Goal: Transaction & Acquisition: Purchase product/service

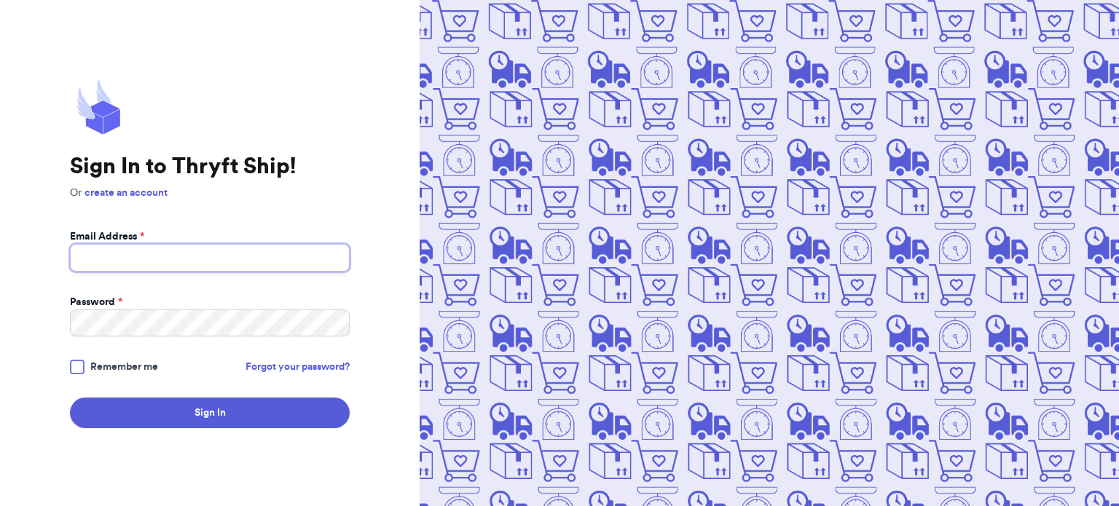
type input "[EMAIL_ADDRESS][DOMAIN_NAME]"
click at [117, 369] on span "Remember me" at bounding box center [124, 367] width 68 height 15
click at [0, 0] on input "Remember me" at bounding box center [0, 0] width 0 height 0
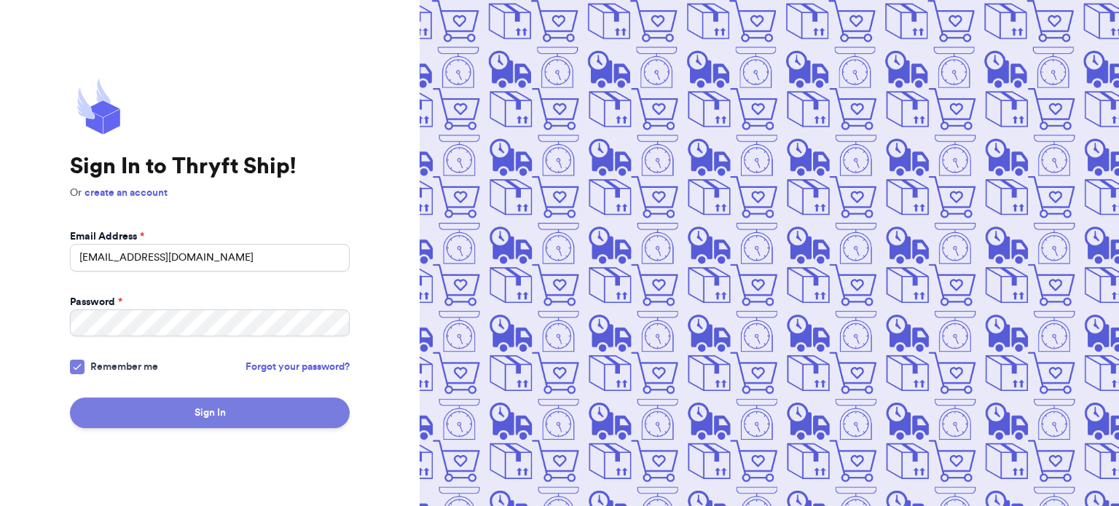
click at [167, 413] on button "Sign In" at bounding box center [210, 413] width 280 height 31
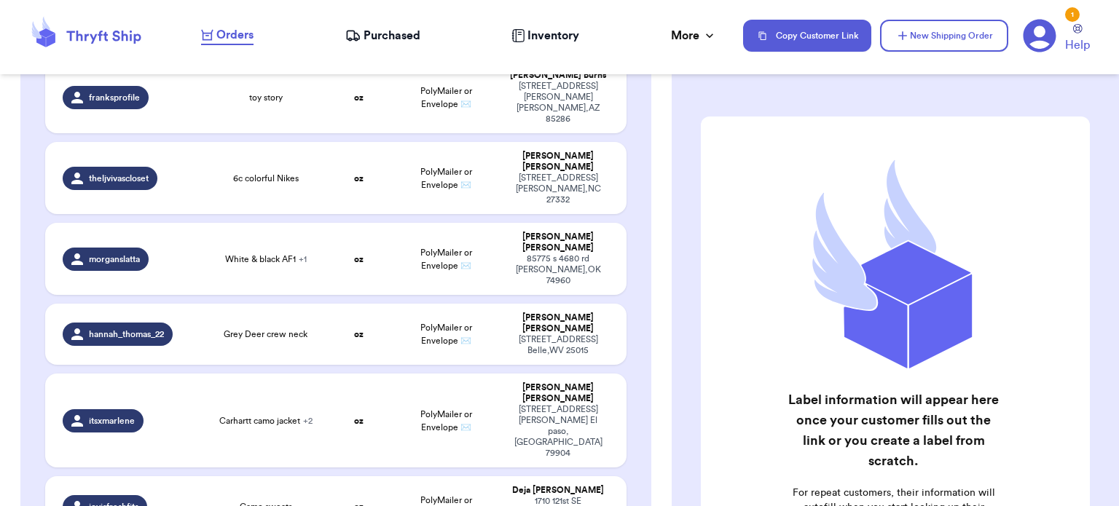
scroll to position [364, 0]
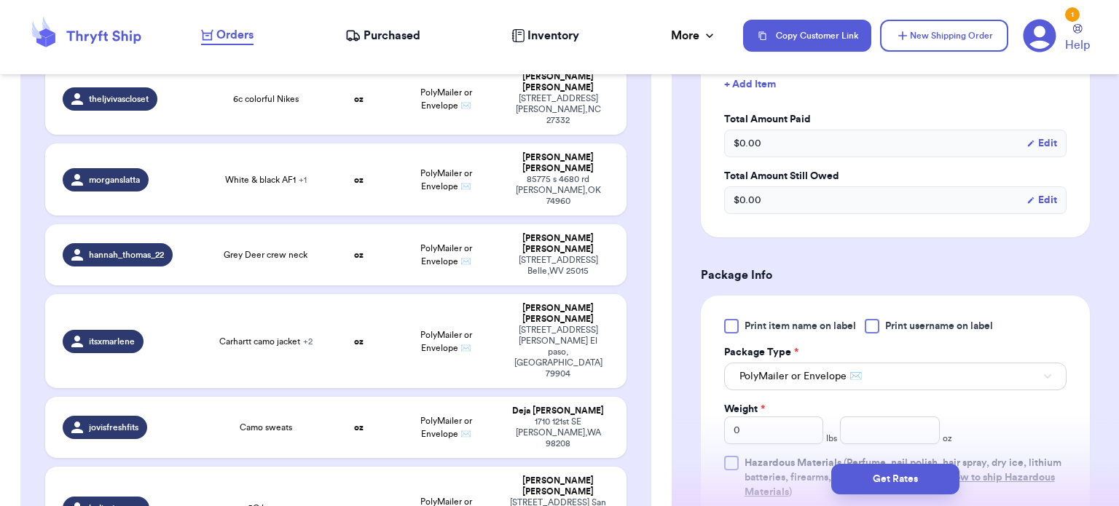
scroll to position [434, 0]
click at [887, 428] on input "number" at bounding box center [890, 431] width 100 height 28
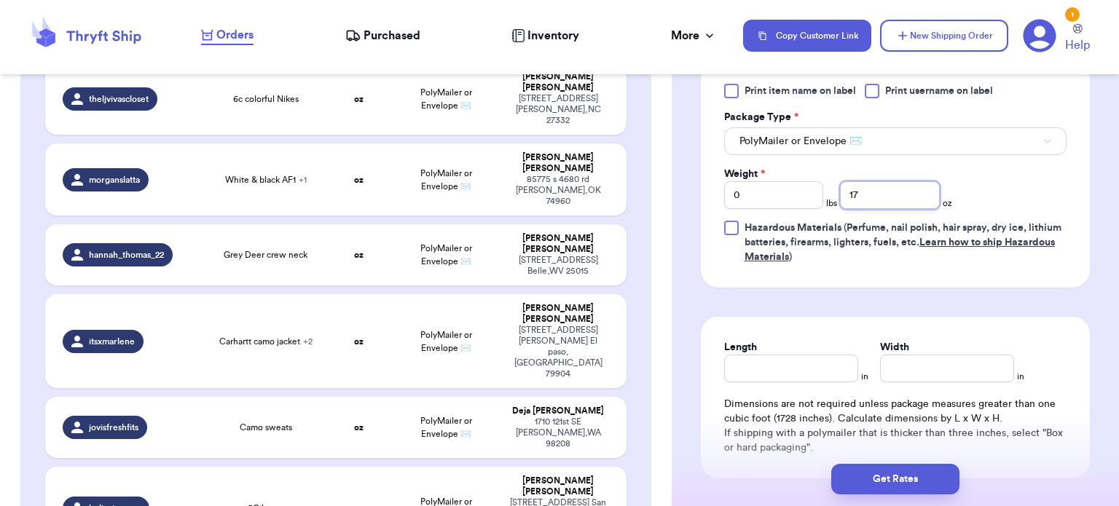
scroll to position [672, 0]
type input "17"
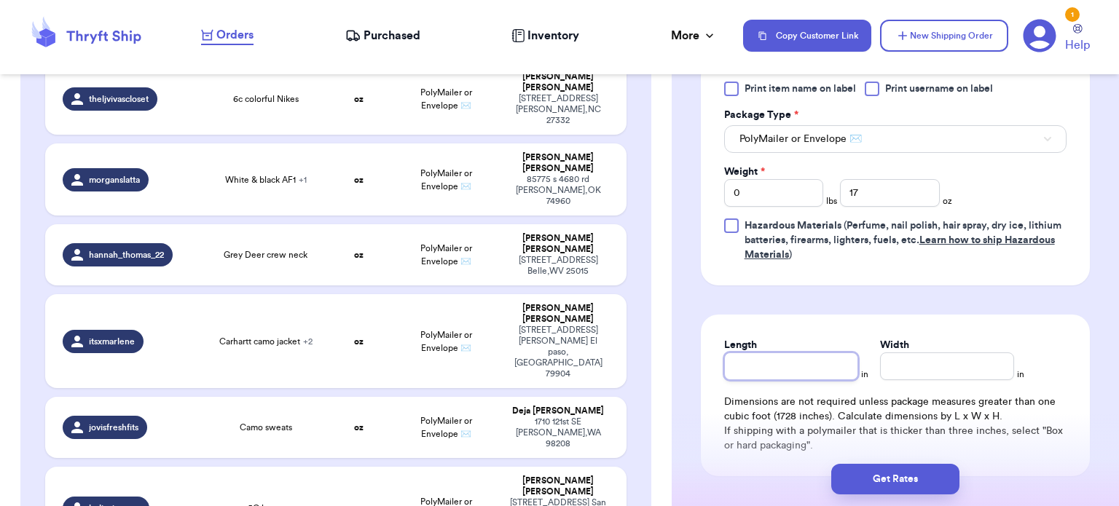
click at [812, 369] on input "Length" at bounding box center [791, 367] width 134 height 28
type input "10"
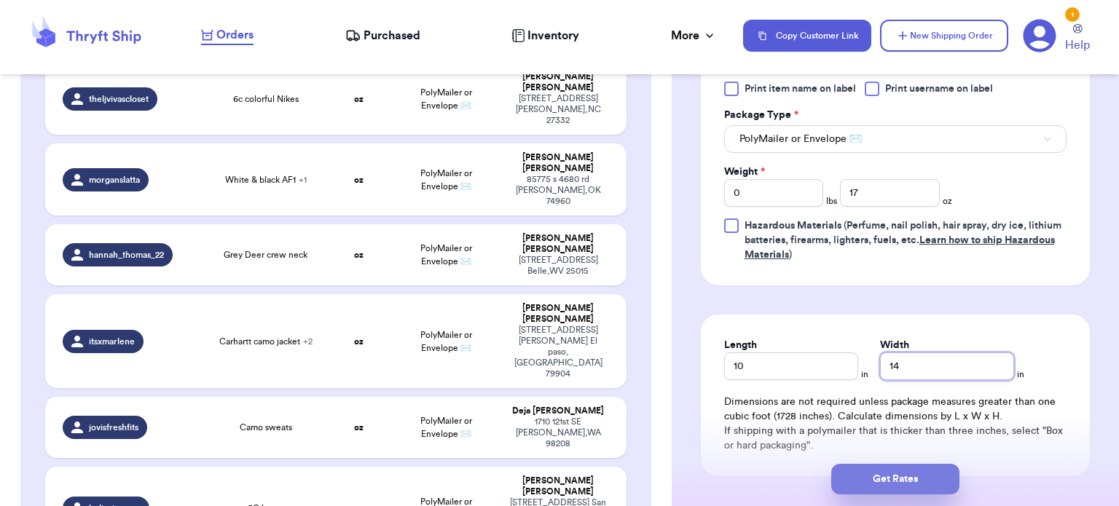
type input "14"
click at [879, 489] on button "Get Rates" at bounding box center [895, 479] width 128 height 31
type input "1"
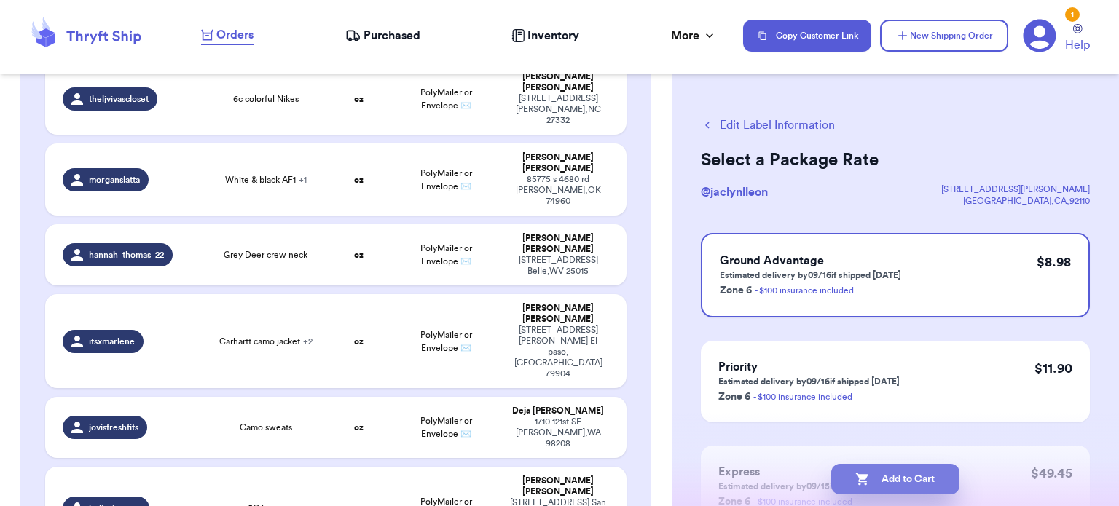
click at [886, 480] on button "Add to Cart" at bounding box center [895, 479] width 128 height 31
checkbox input "true"
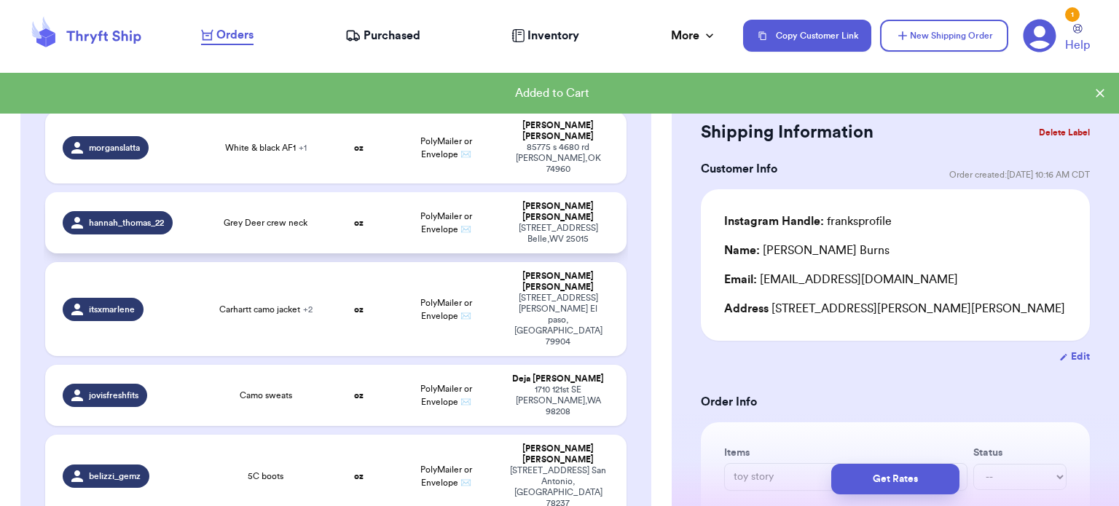
scroll to position [385, 0]
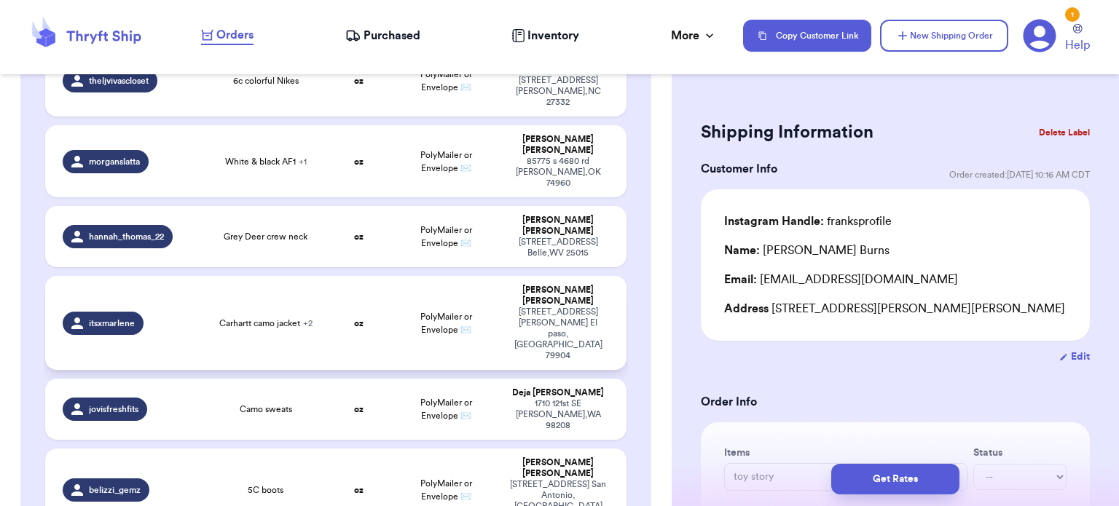
click at [338, 276] on td "oz" at bounding box center [359, 323] width 70 height 94
type input "Carhartt camo jacket"
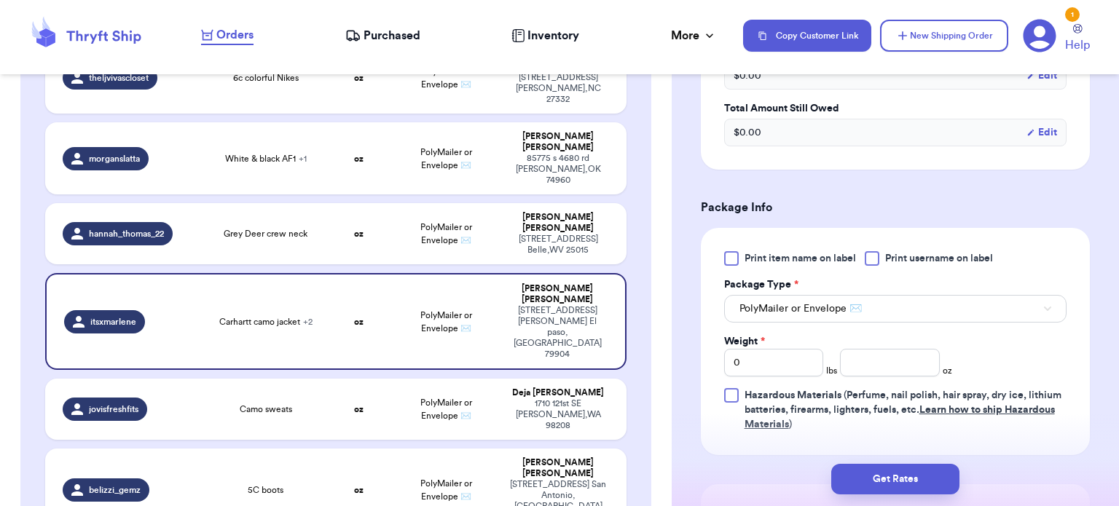
scroll to position [593, 0]
click at [863, 366] on input "number" at bounding box center [890, 364] width 100 height 28
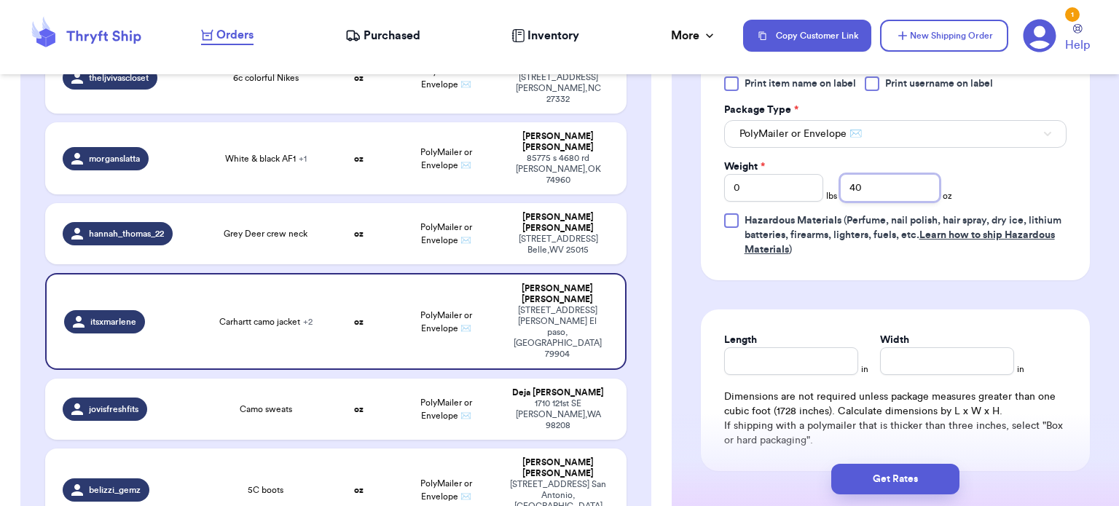
scroll to position [768, 0]
type input "40"
click at [747, 358] on input "Length" at bounding box center [791, 362] width 134 height 28
type input "11"
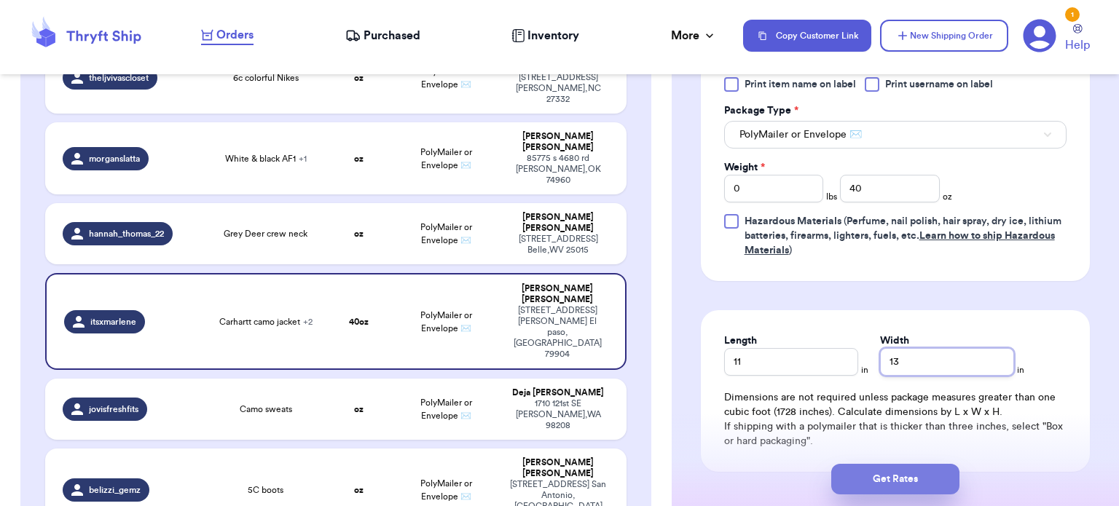
type input "13"
click at [873, 480] on button "Get Rates" at bounding box center [895, 479] width 128 height 31
type input "2"
type input "8"
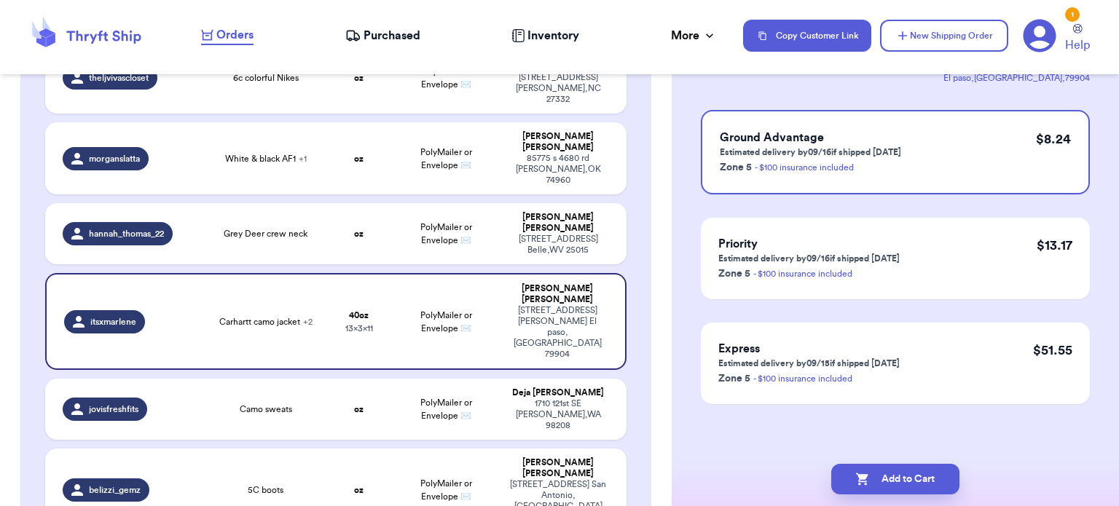
scroll to position [0, 0]
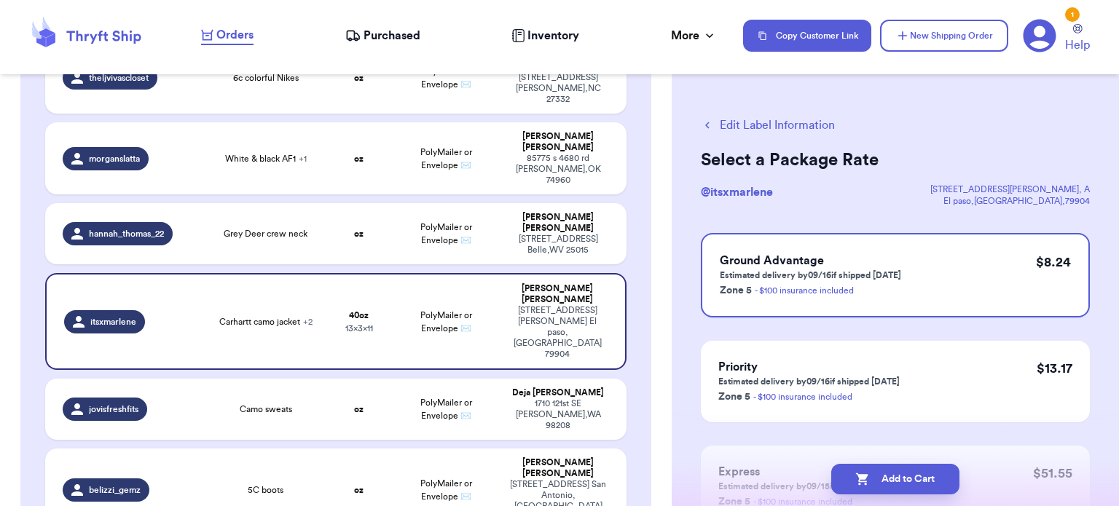
click at [873, 480] on button "Add to Cart" at bounding box center [895, 479] width 128 height 31
checkbox input "true"
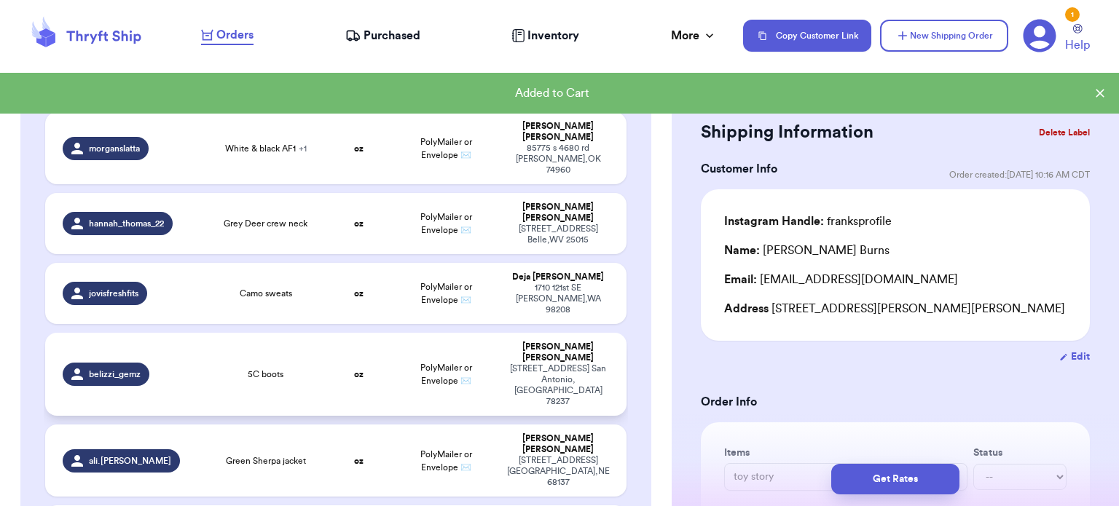
click at [324, 333] on td "oz" at bounding box center [359, 374] width 70 height 83
type input "5C boots"
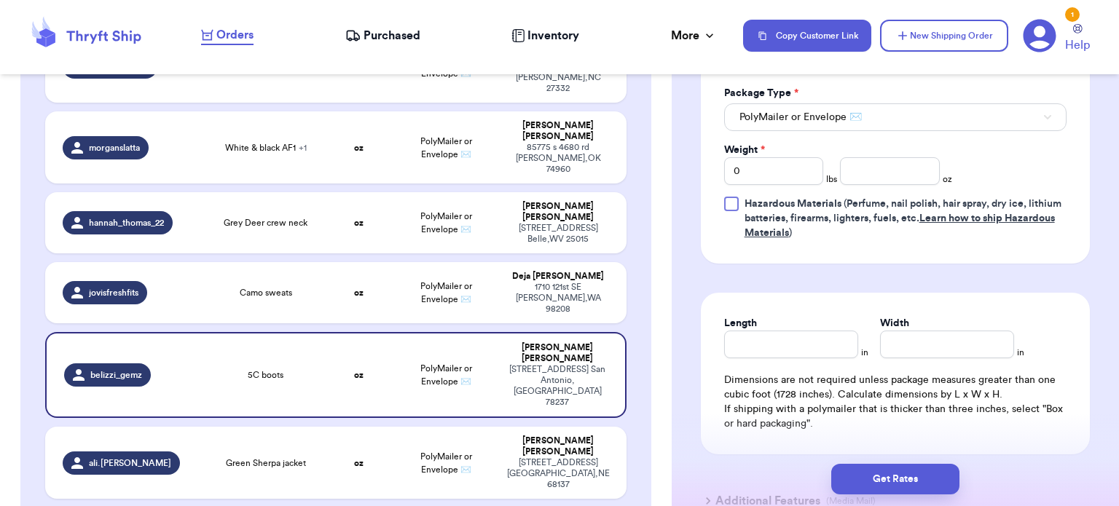
scroll to position [695, 0]
click at [908, 165] on input "number" at bounding box center [890, 170] width 100 height 28
type input "12"
click at [782, 350] on input "Length" at bounding box center [791, 343] width 134 height 28
type input "805"
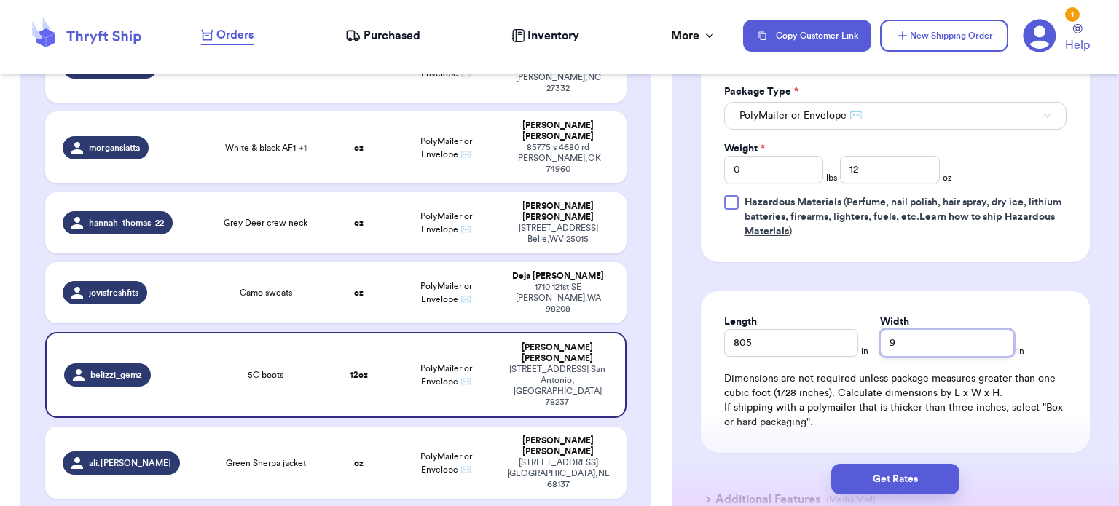
type input "9"
click at [781, 346] on input "805" at bounding box center [791, 343] width 134 height 28
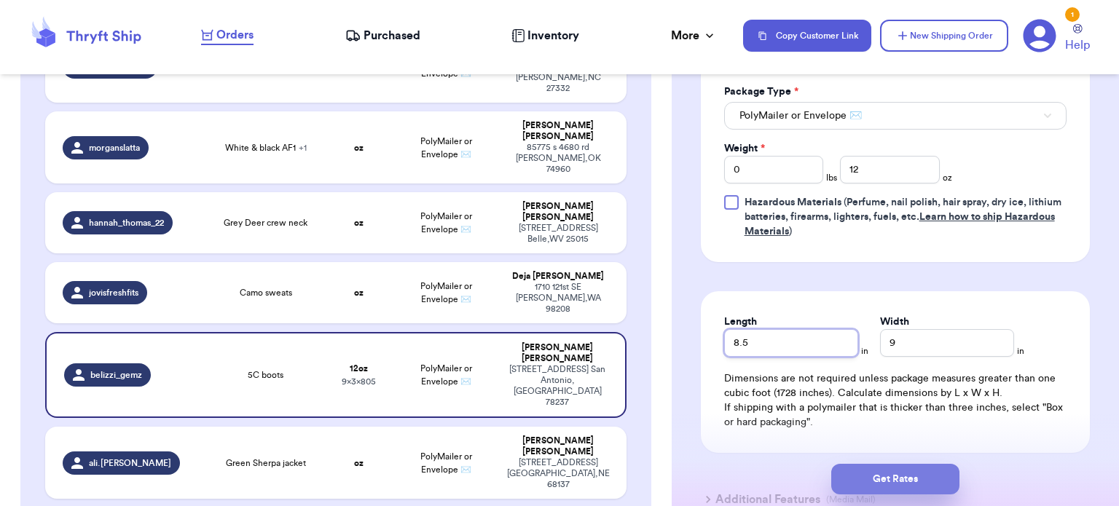
type input "8.5"
click at [912, 482] on button "Get Rates" at bounding box center [895, 479] width 128 height 31
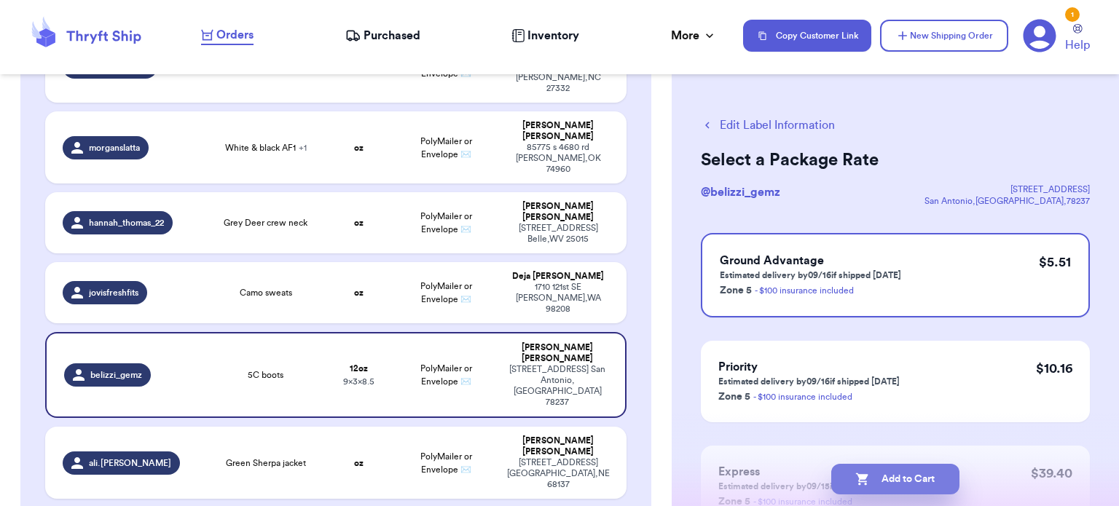
click at [884, 480] on button "Add to Cart" at bounding box center [895, 479] width 128 height 31
checkbox input "true"
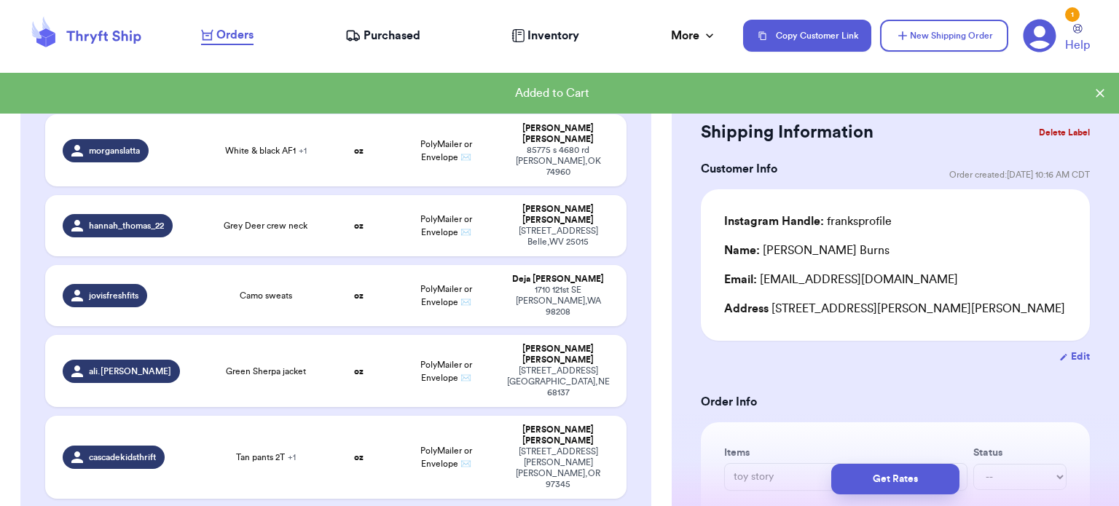
scroll to position [398, 0]
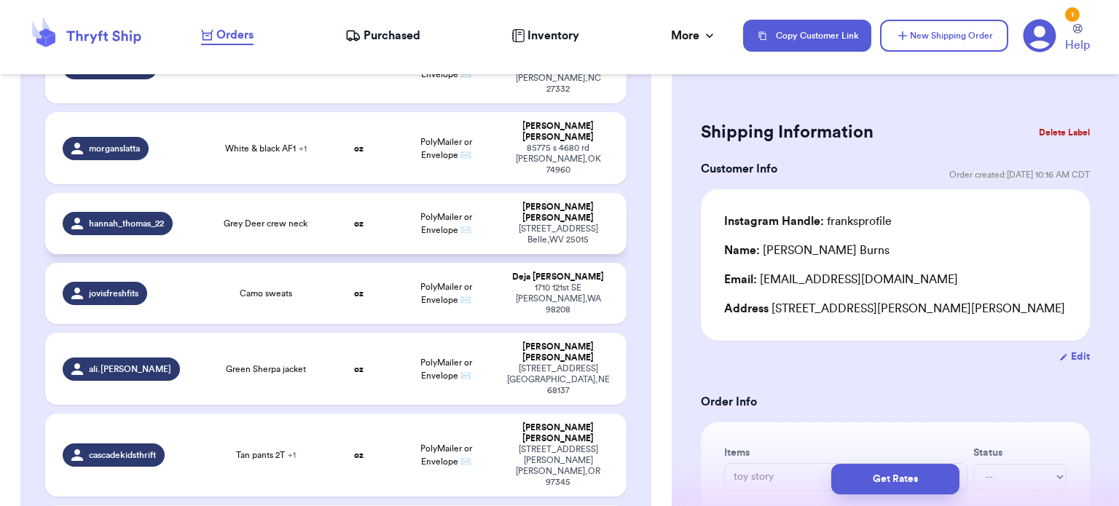
click at [297, 218] on span "Grey Deer crew neck" at bounding box center [266, 224] width 84 height 12
type input "Grey Deer crew neck"
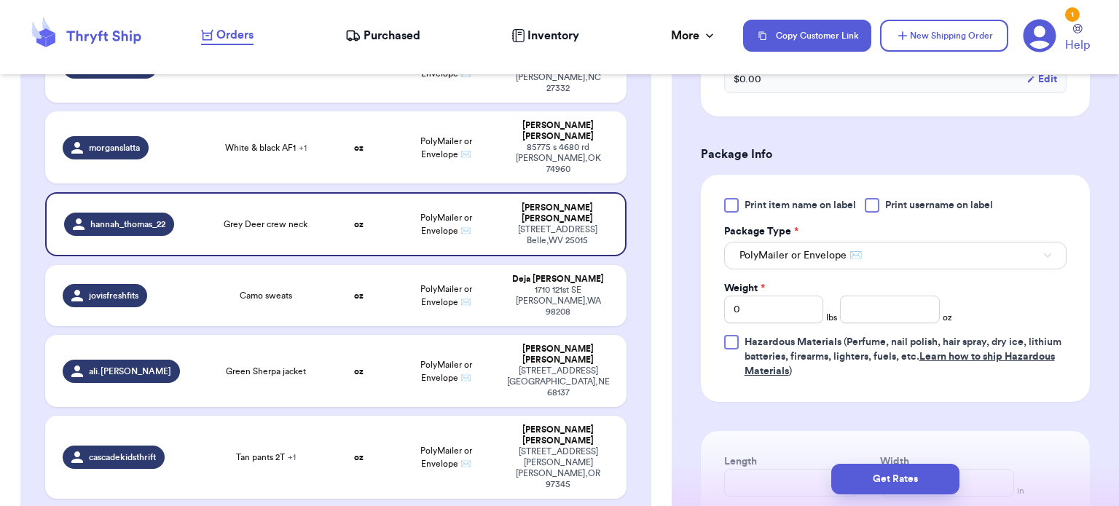
scroll to position [556, 0]
click at [857, 296] on input "number" at bounding box center [890, 309] width 100 height 28
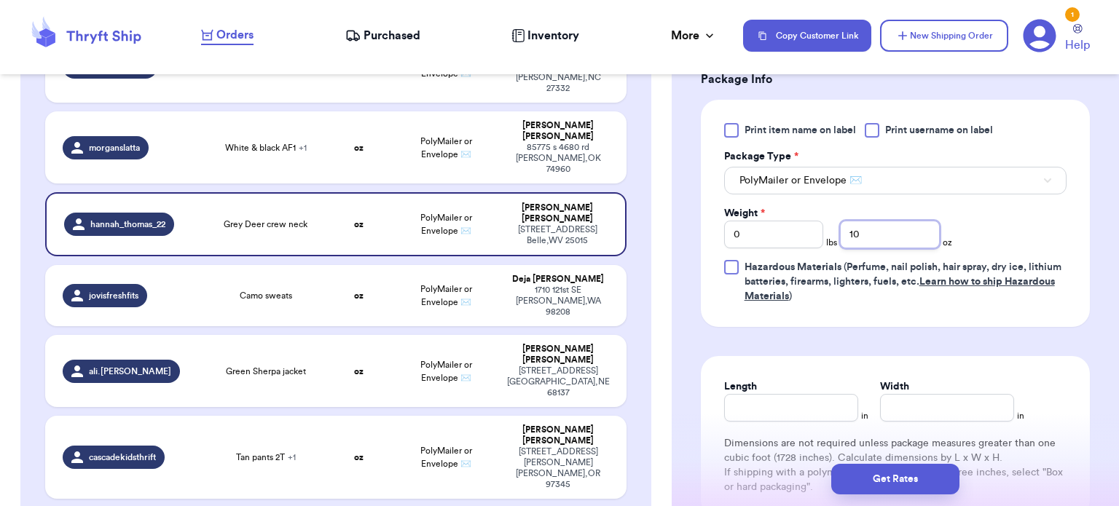
type input "10"
click at [775, 412] on input "Length" at bounding box center [791, 408] width 134 height 28
type input "9"
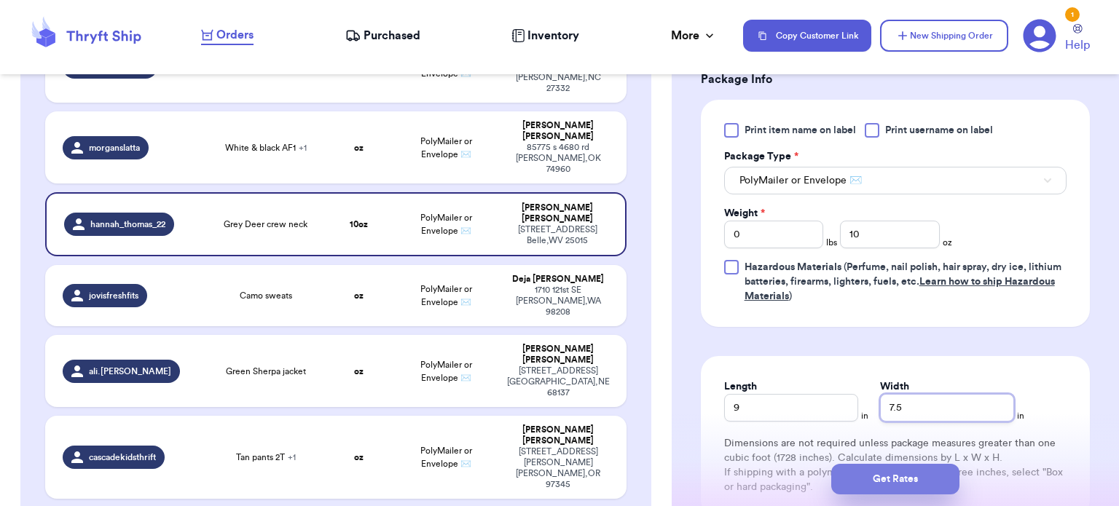
type input "7.5"
click at [866, 469] on button "Get Rates" at bounding box center [895, 479] width 128 height 31
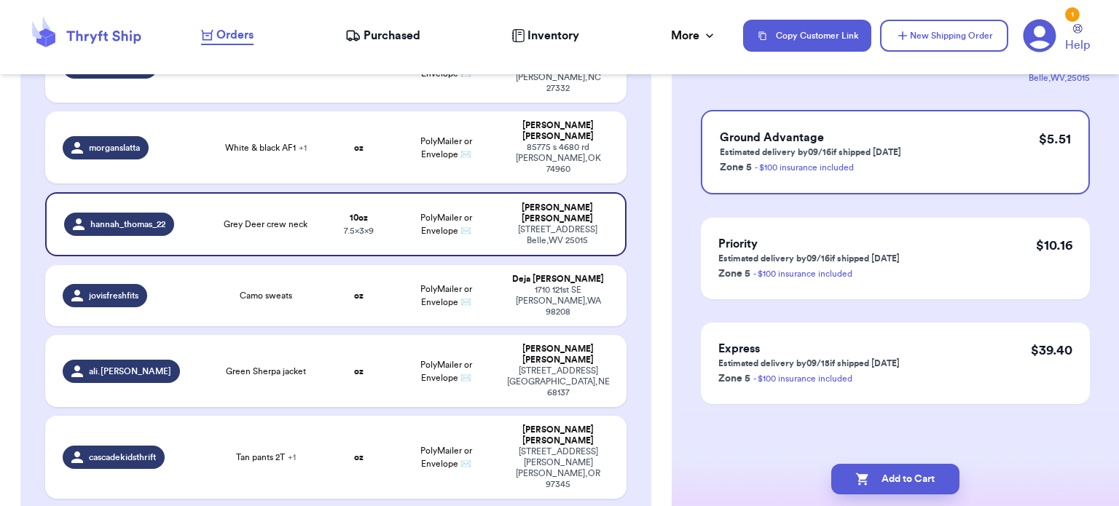
scroll to position [0, 0]
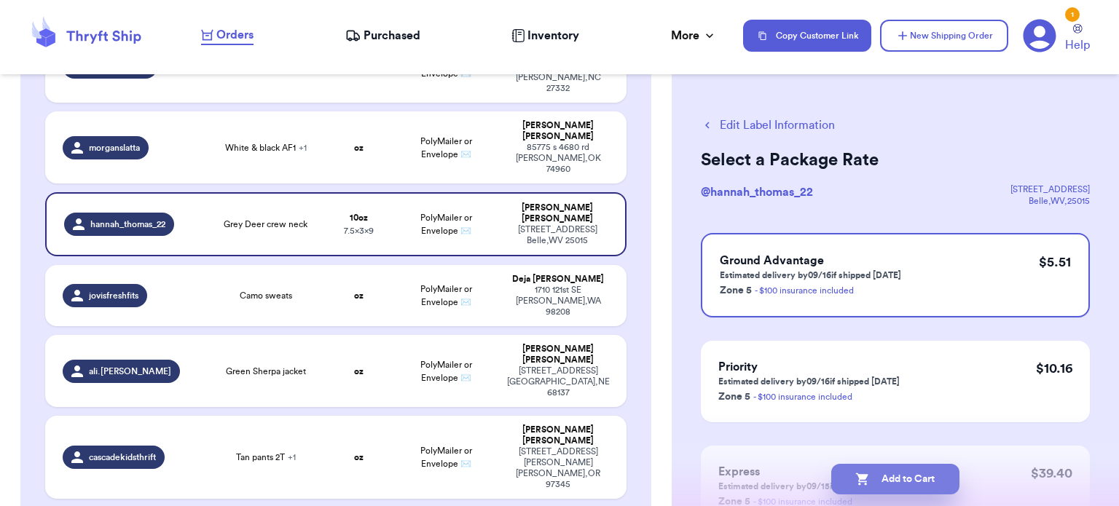
click at [879, 480] on button "Add to Cart" at bounding box center [895, 479] width 128 height 31
checkbox input "true"
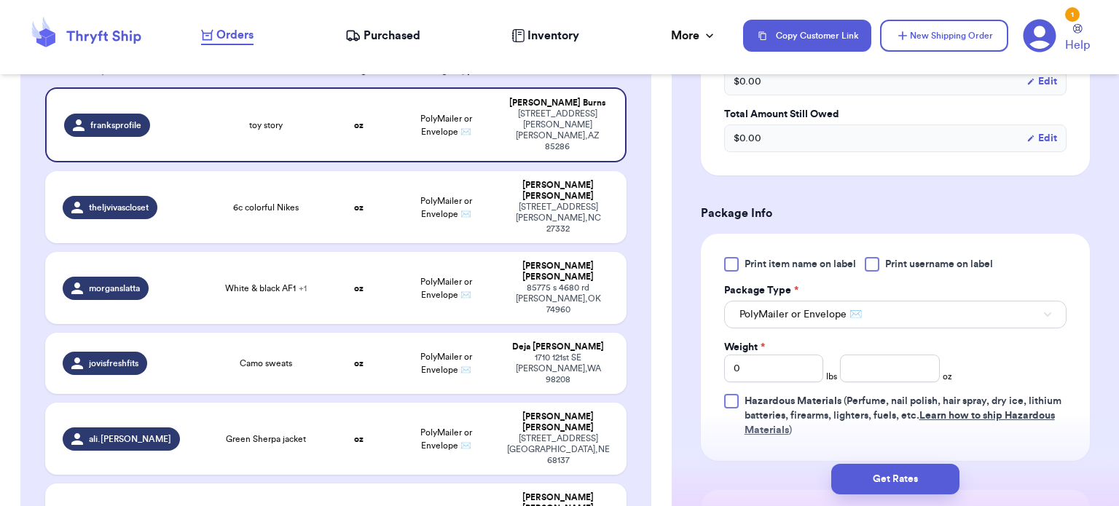
scroll to position [501, 0]
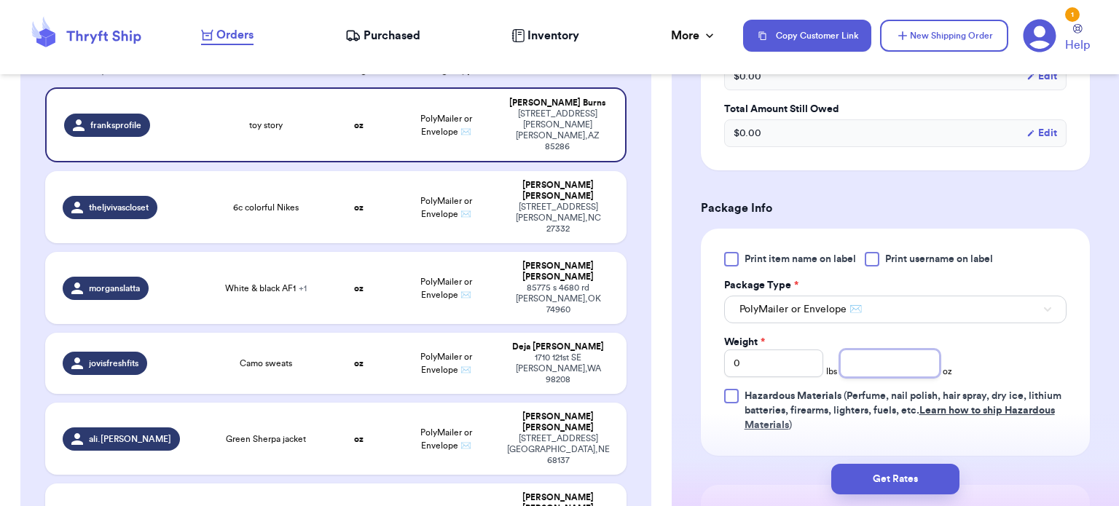
click at [871, 364] on input "number" at bounding box center [890, 364] width 100 height 28
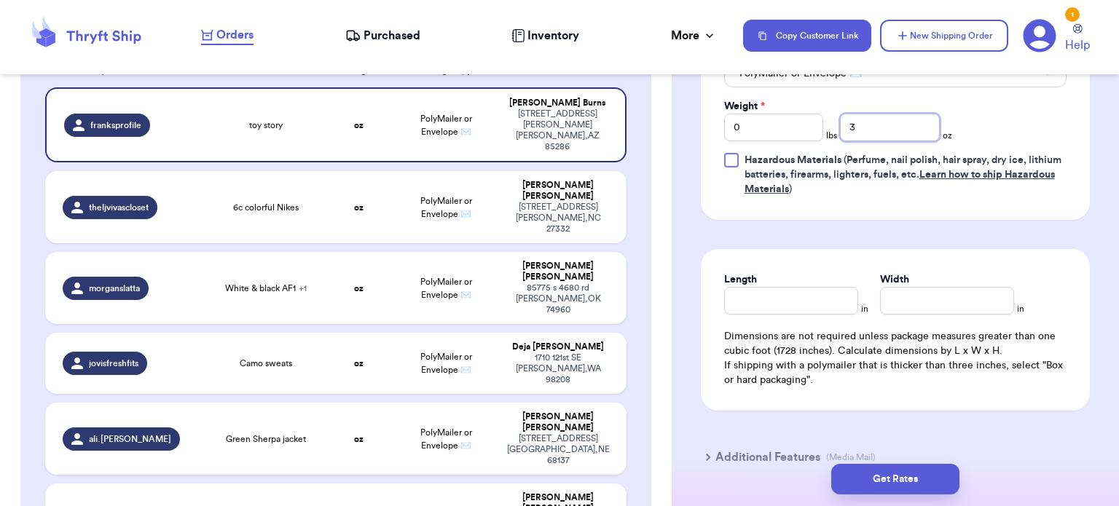
scroll to position [747, 0]
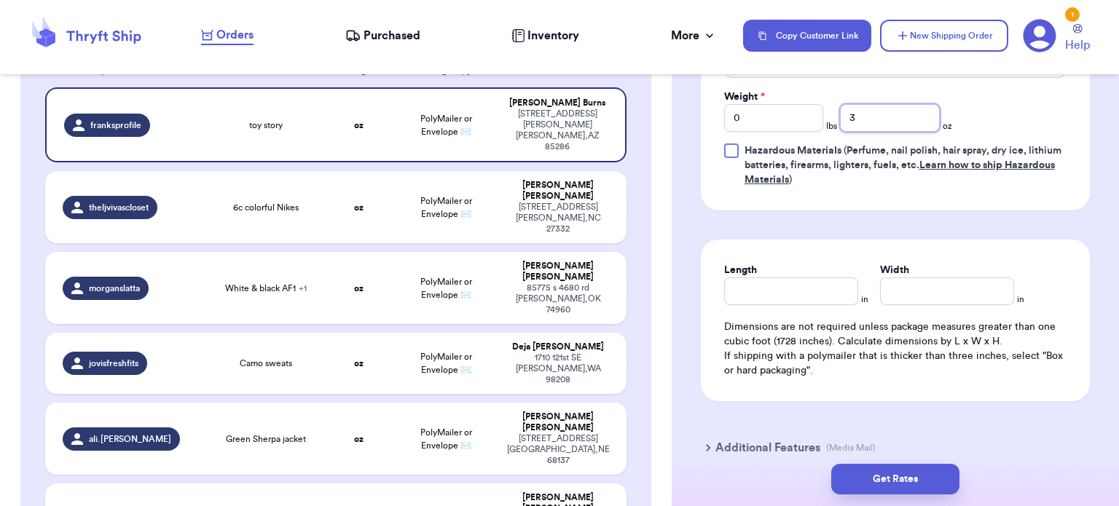
type input "3"
click at [801, 293] on input "Length" at bounding box center [791, 292] width 134 height 28
type input "9"
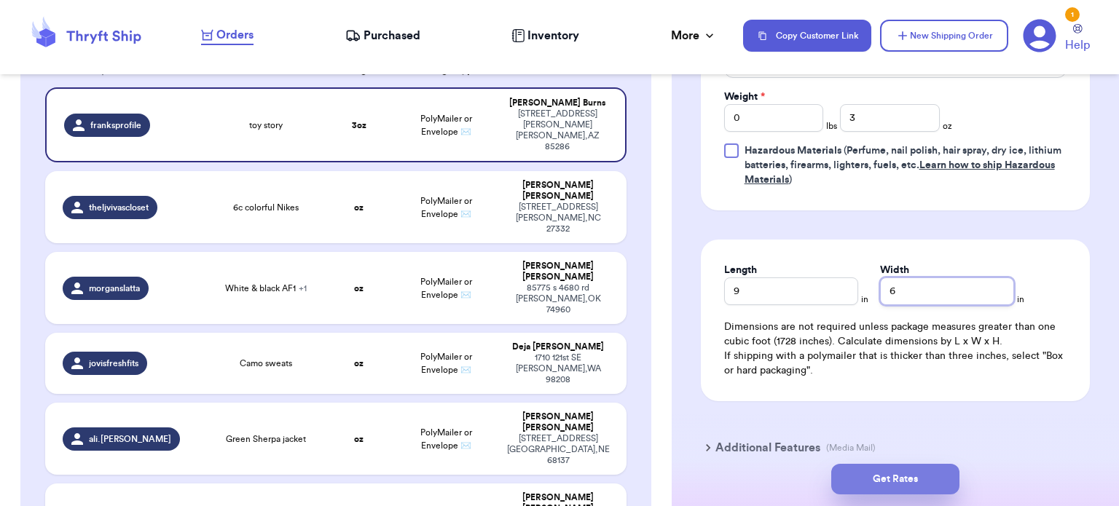
type input "6"
click at [895, 487] on button "Get Rates" at bounding box center [895, 479] width 128 height 31
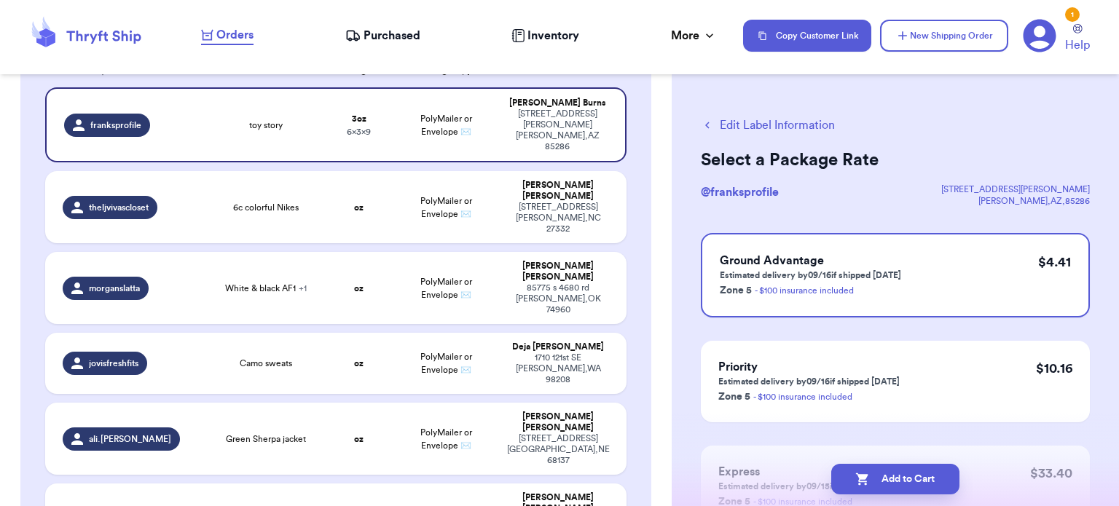
click at [895, 487] on button "Add to Cart" at bounding box center [895, 479] width 128 height 31
checkbox input "true"
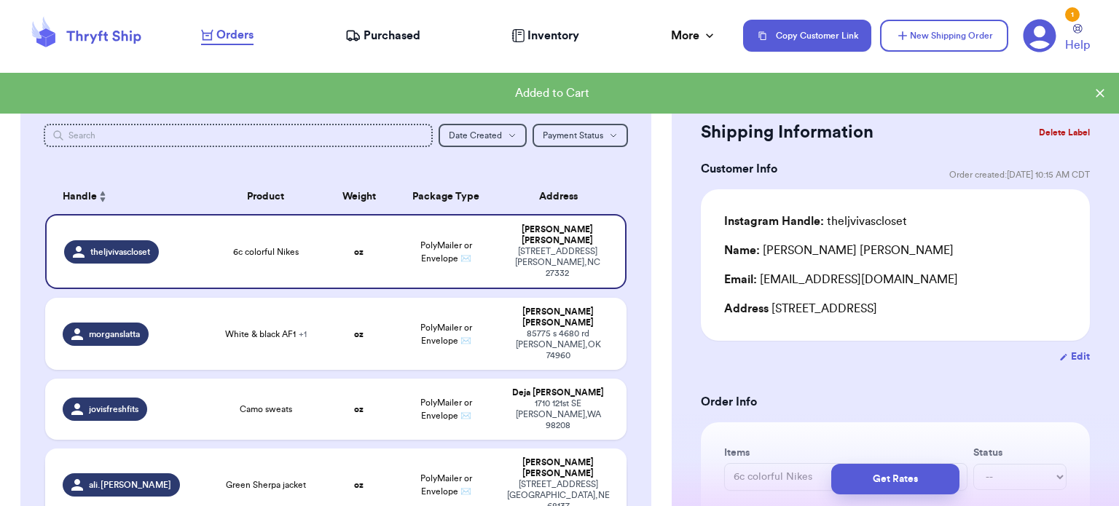
scroll to position [133, 0]
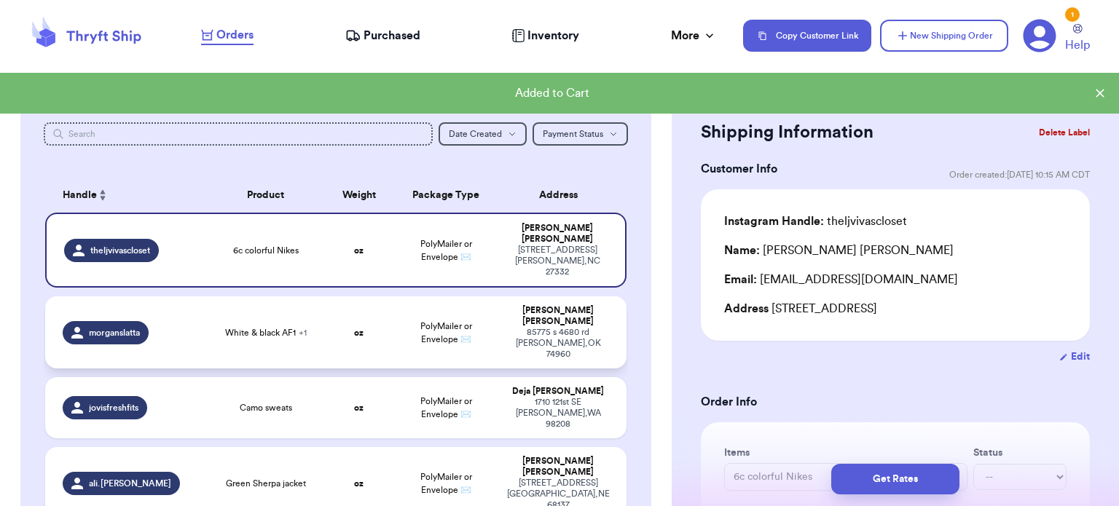
click at [273, 327] on span "White & black AF1 + 1" at bounding box center [266, 333] width 82 height 12
type input "White & black AF1"
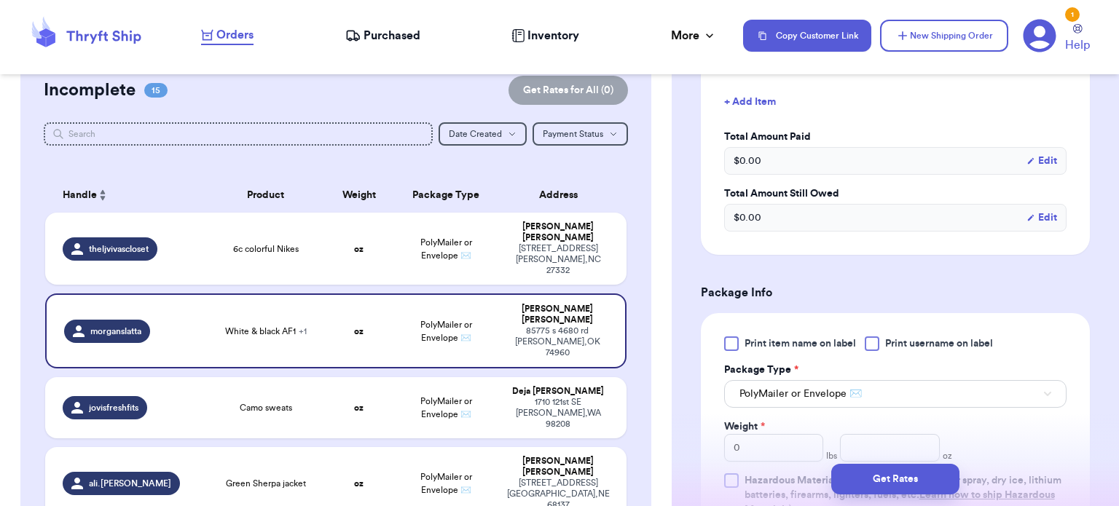
scroll to position [483, 0]
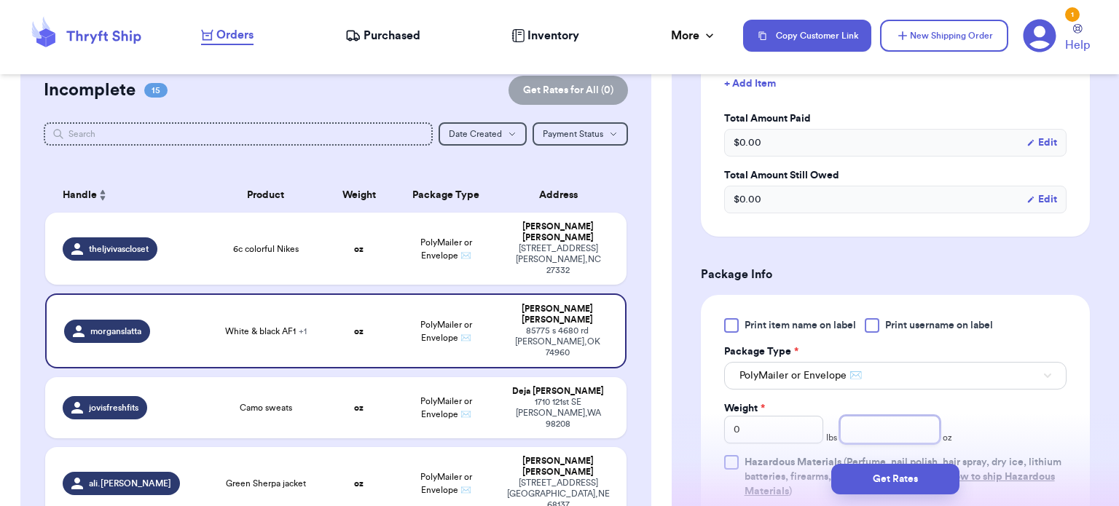
click at [877, 424] on input "number" at bounding box center [890, 430] width 100 height 28
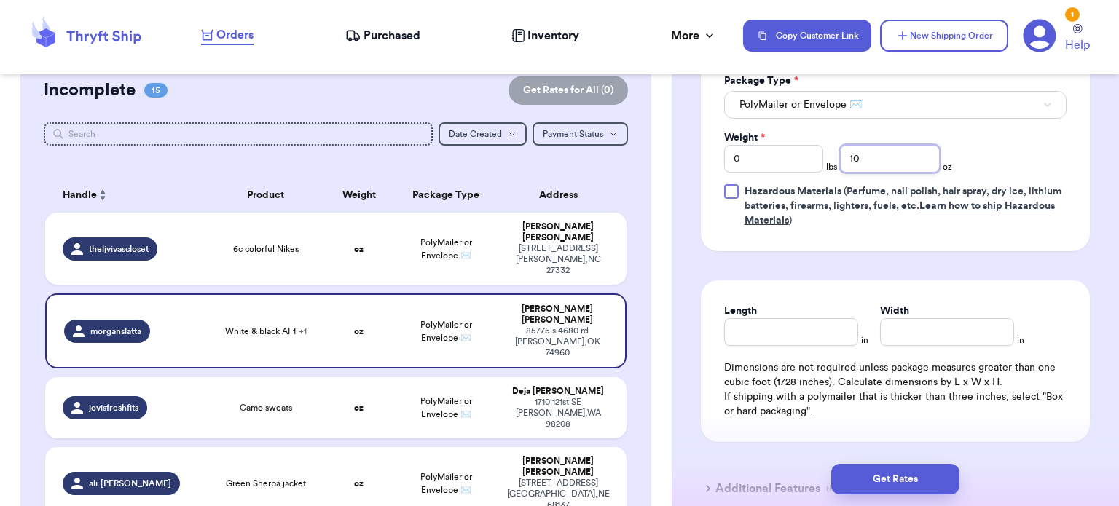
scroll to position [755, 0]
type input "10"
click at [839, 337] on input "Length" at bounding box center [791, 332] width 134 height 28
type input "9.5"
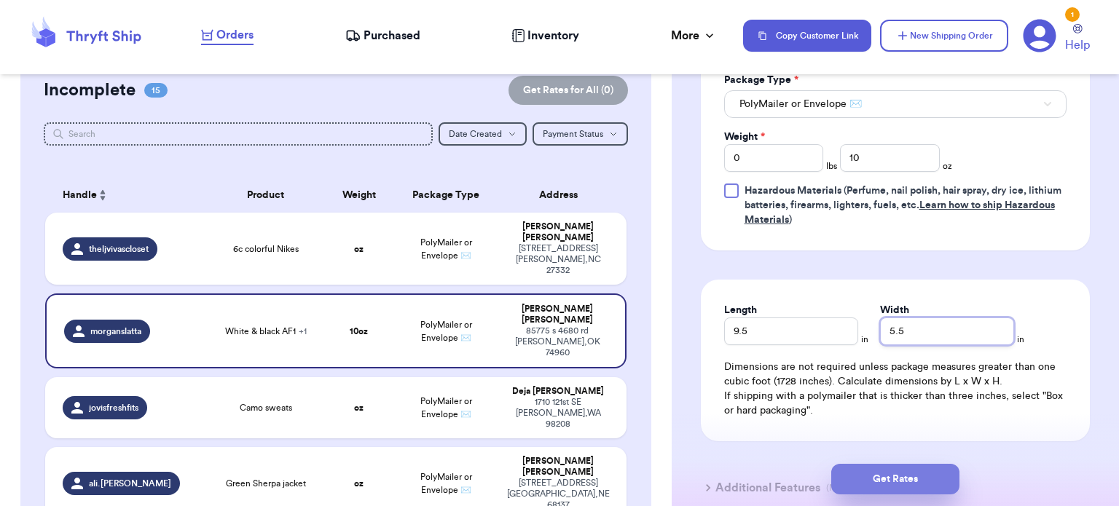
type input "5.5"
click at [903, 478] on button "Get Rates" at bounding box center [895, 479] width 128 height 31
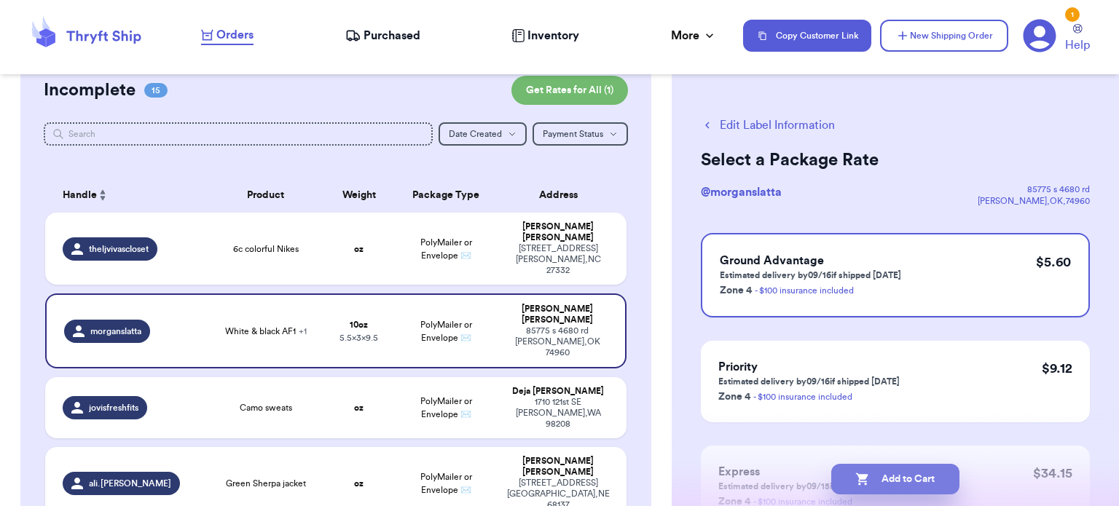
click at [879, 479] on button "Add to Cart" at bounding box center [895, 479] width 128 height 31
checkbox input "true"
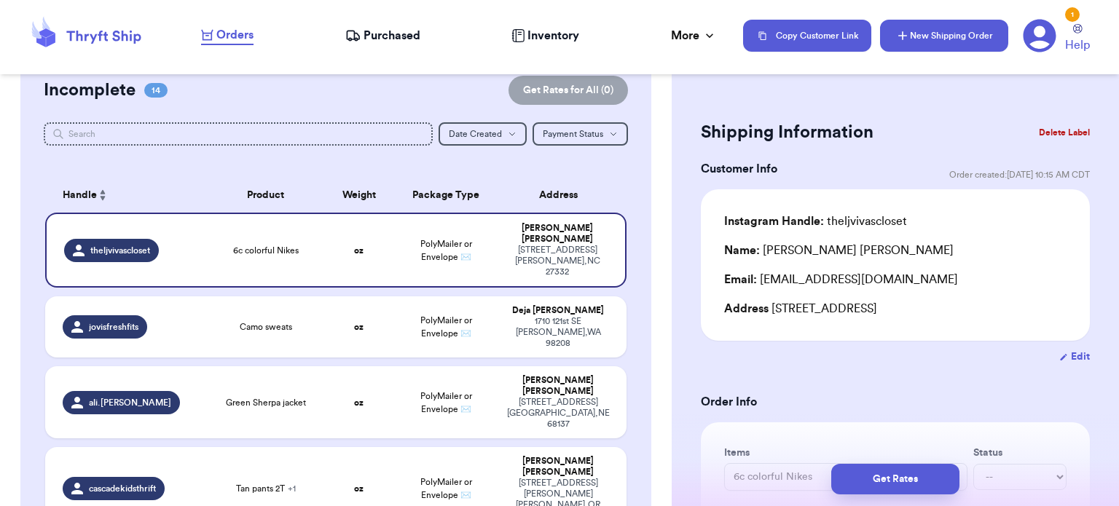
click at [942, 37] on button "New Shipping Order" at bounding box center [944, 36] width 128 height 32
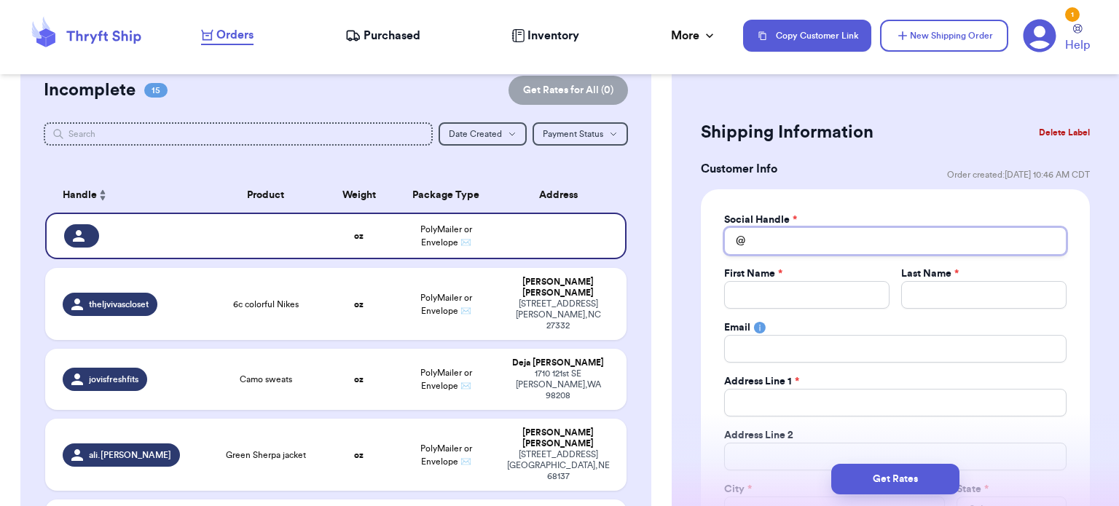
click at [773, 248] on input "Total Amount Paid" at bounding box center [895, 241] width 342 height 28
type input "s"
type input "sj"
type input "s"
type input "t"
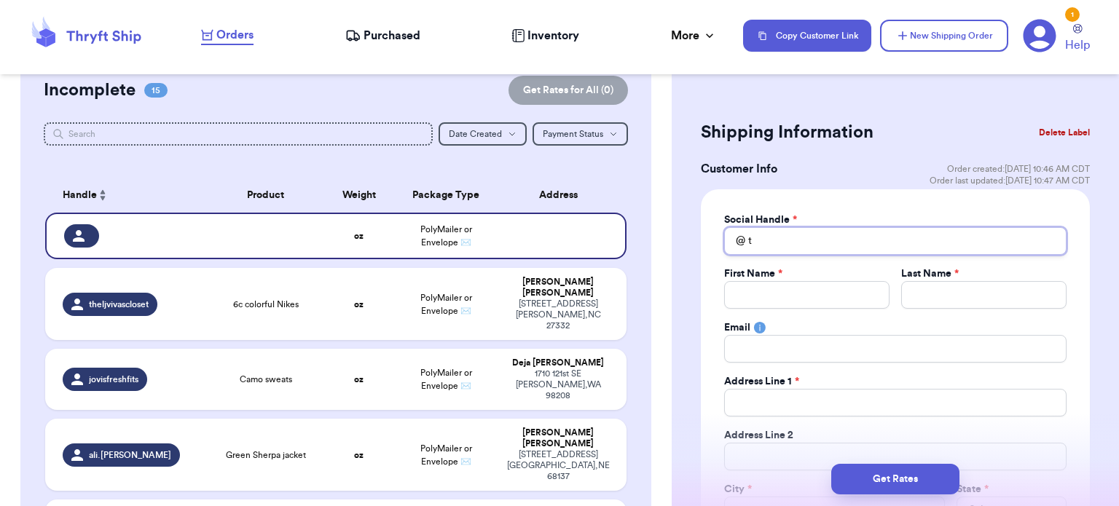
type input "th"
type input "the"
type input "thes"
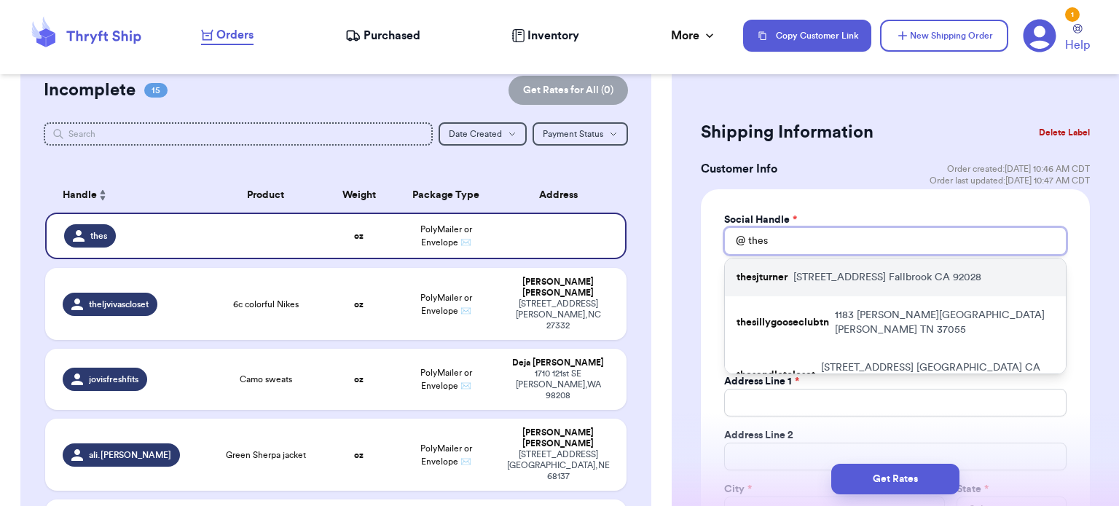
type input "thes"
click at [785, 267] on div "thesjturner [STREET_ADDRESS]" at bounding box center [895, 278] width 341 height 38
type input "thesjturner"
type input "SJ"
type input "[PERSON_NAME]"
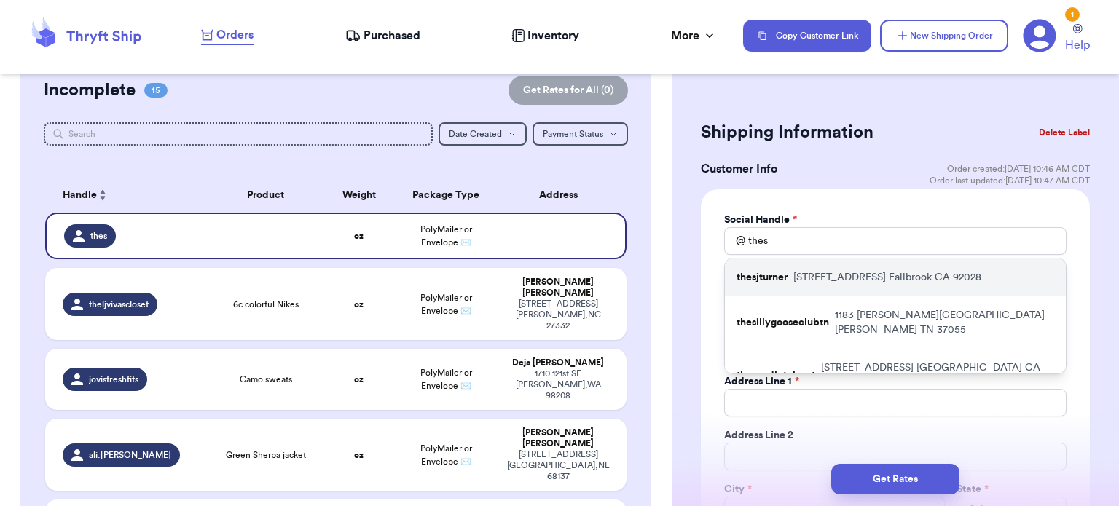
type input "[EMAIL_ADDRESS][DOMAIN_NAME]"
type input "[STREET_ADDRESS]"
type input "Fallbrook"
select select "CA"
type input "92028"
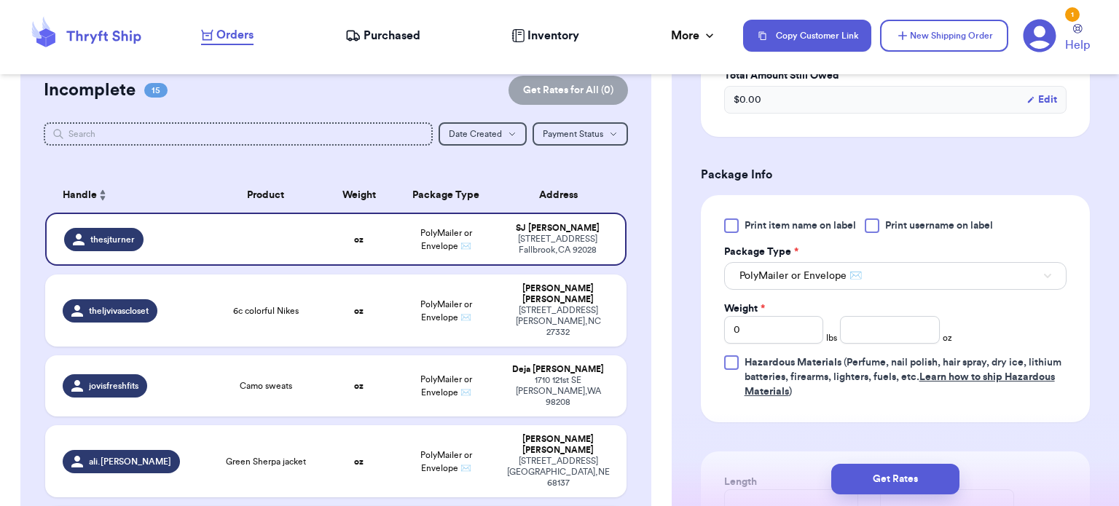
scroll to position [809, 0]
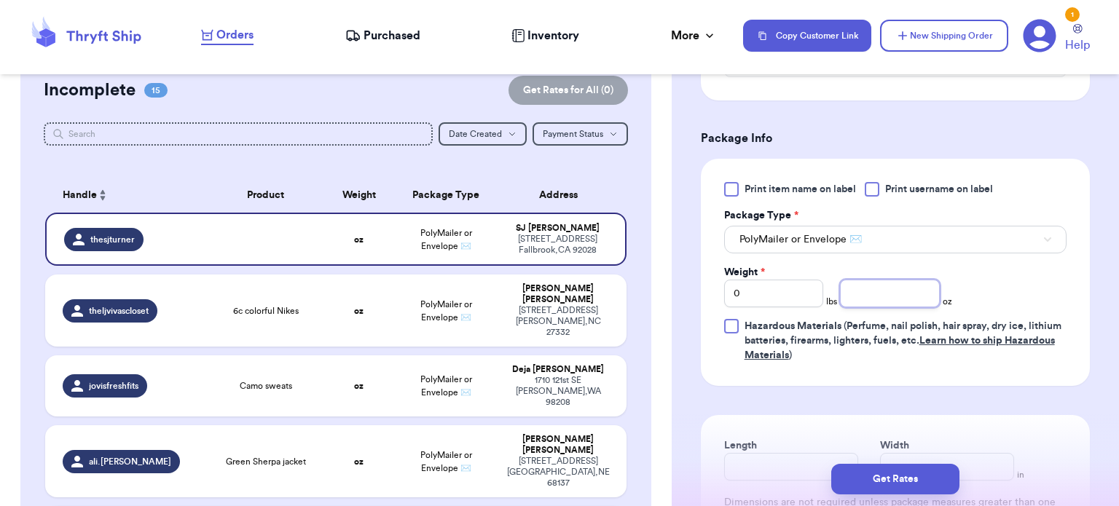
click at [890, 291] on input "number" at bounding box center [890, 294] width 100 height 28
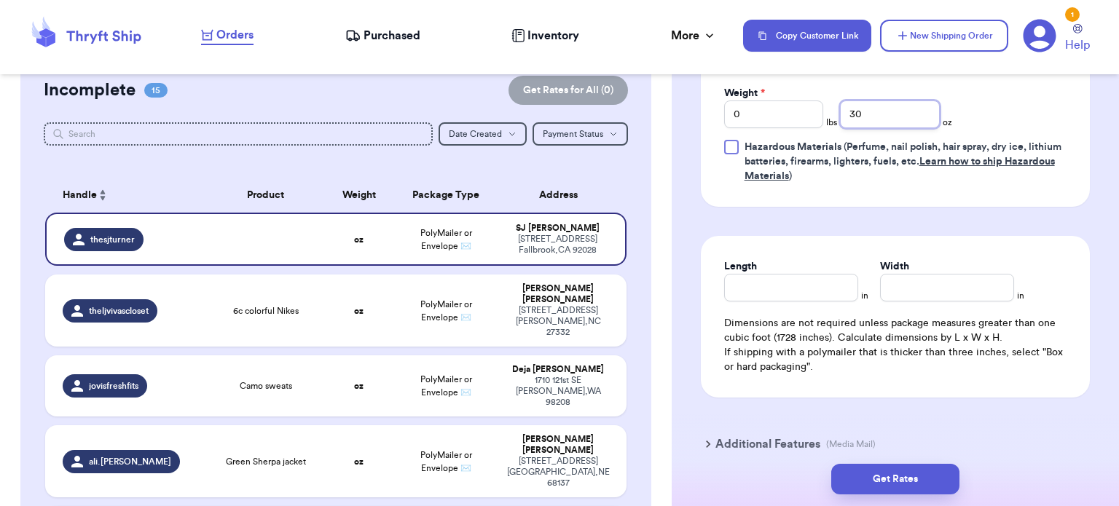
scroll to position [991, 0]
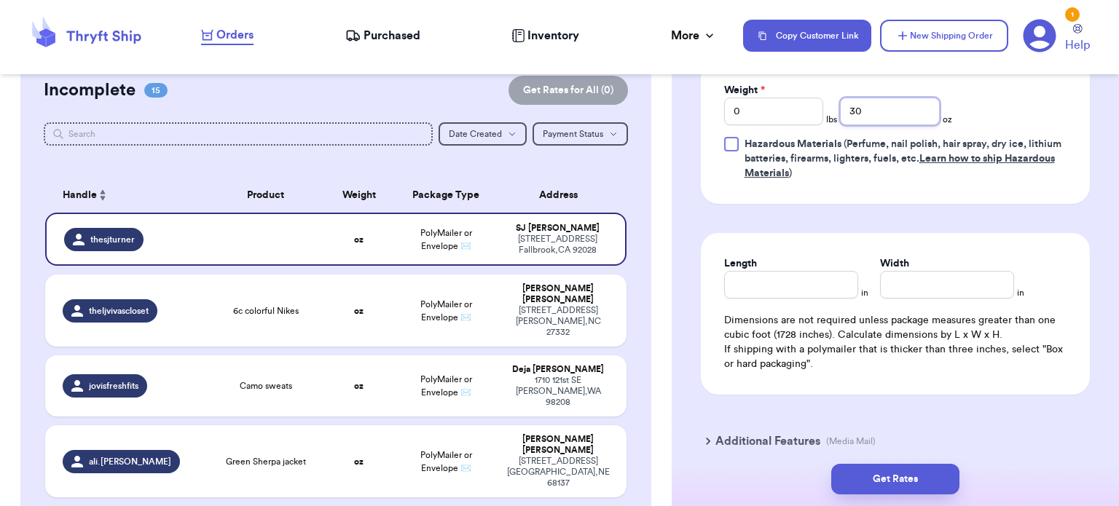
type input "30"
click at [813, 284] on input "Length" at bounding box center [791, 285] width 134 height 28
type input "10"
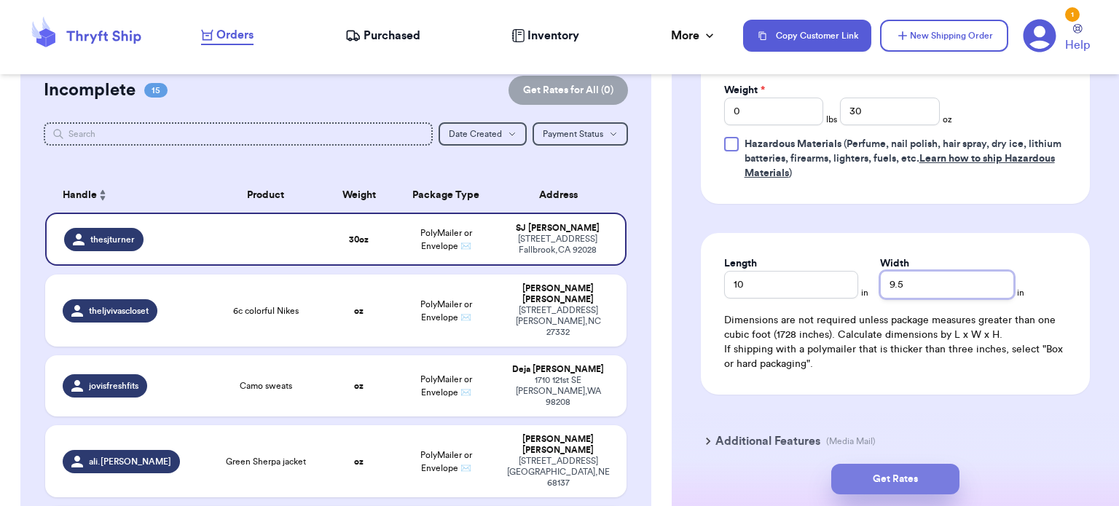
type input "9.5"
click at [915, 473] on button "Get Rates" at bounding box center [895, 479] width 128 height 31
type input "1"
type input "14"
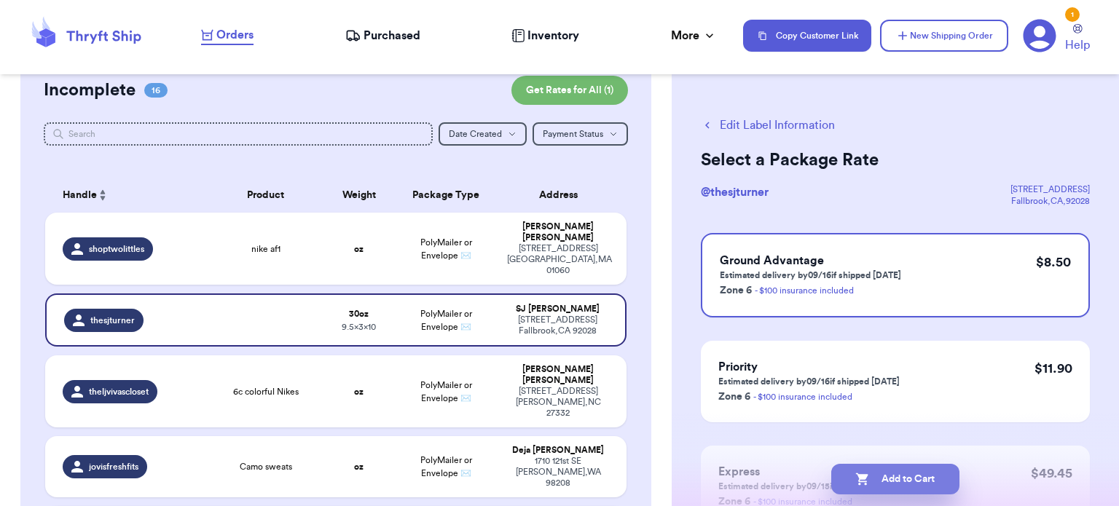
click at [866, 480] on icon "button" at bounding box center [862, 479] width 15 height 15
checkbox input "true"
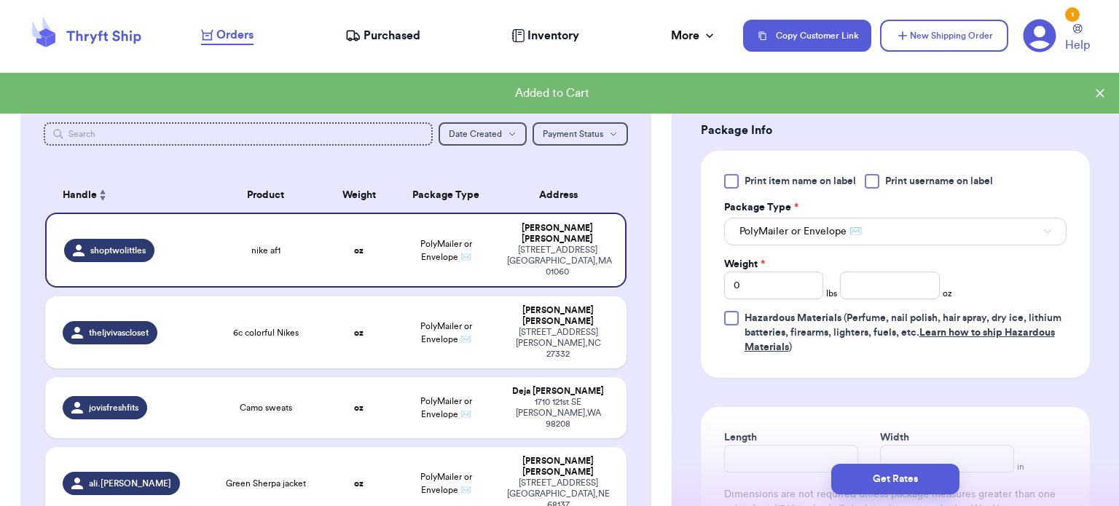
scroll to position [592, 0]
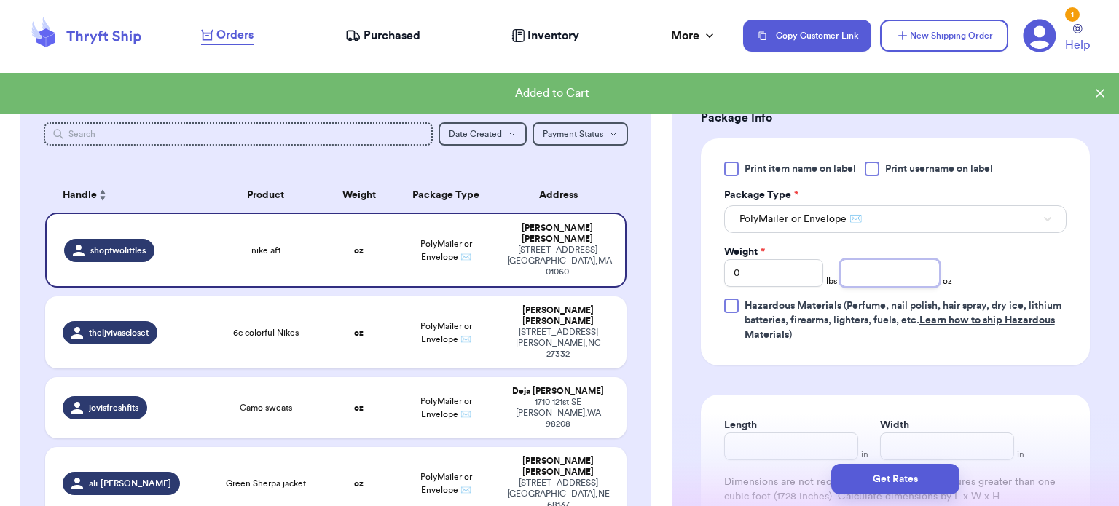
click at [886, 272] on input "number" at bounding box center [890, 273] width 100 height 28
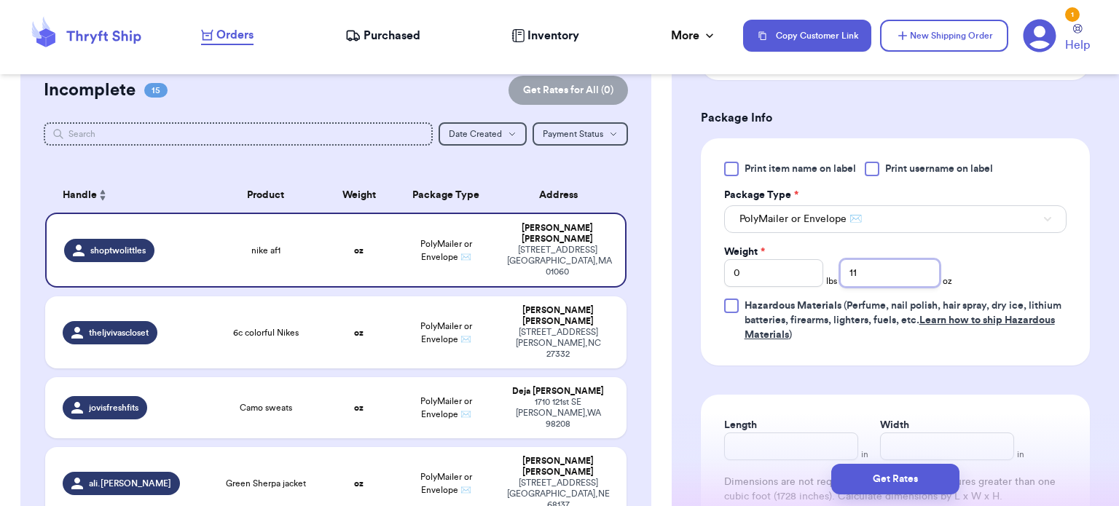
scroll to position [790, 0]
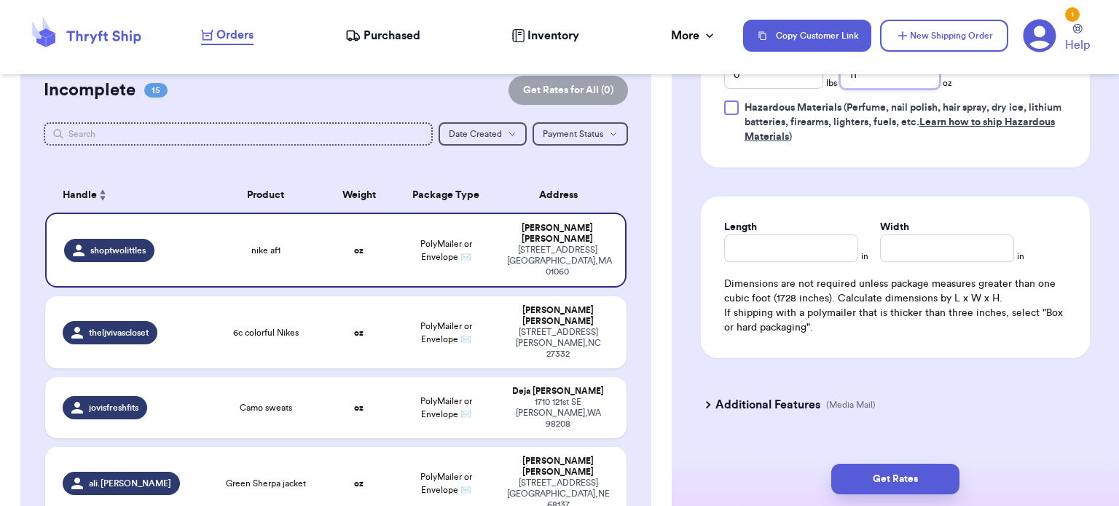
type input "11"
click at [839, 246] on input "Length" at bounding box center [791, 249] width 134 height 28
type input "7"
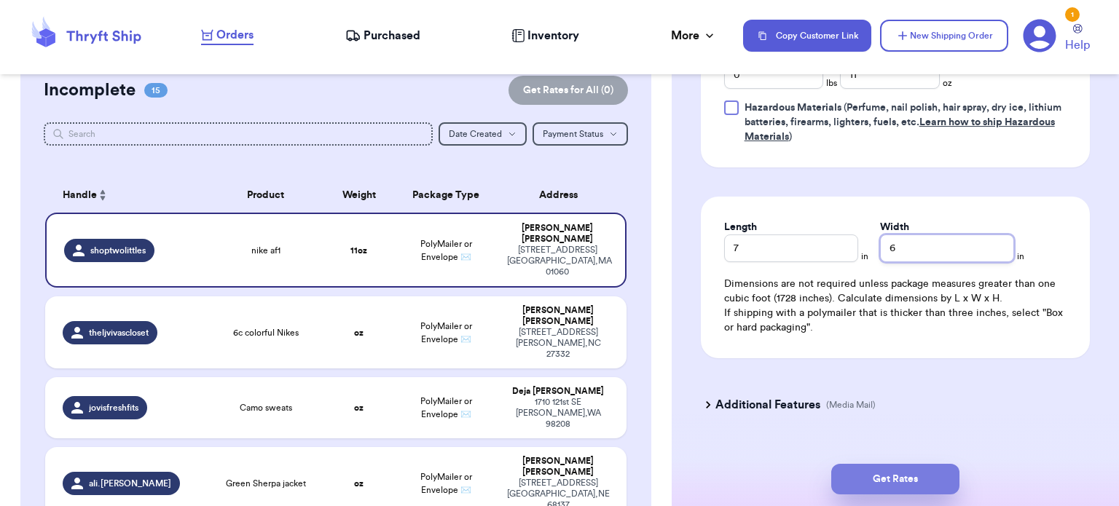
type input "6"
click at [905, 479] on button "Get Rates" at bounding box center [895, 479] width 128 height 31
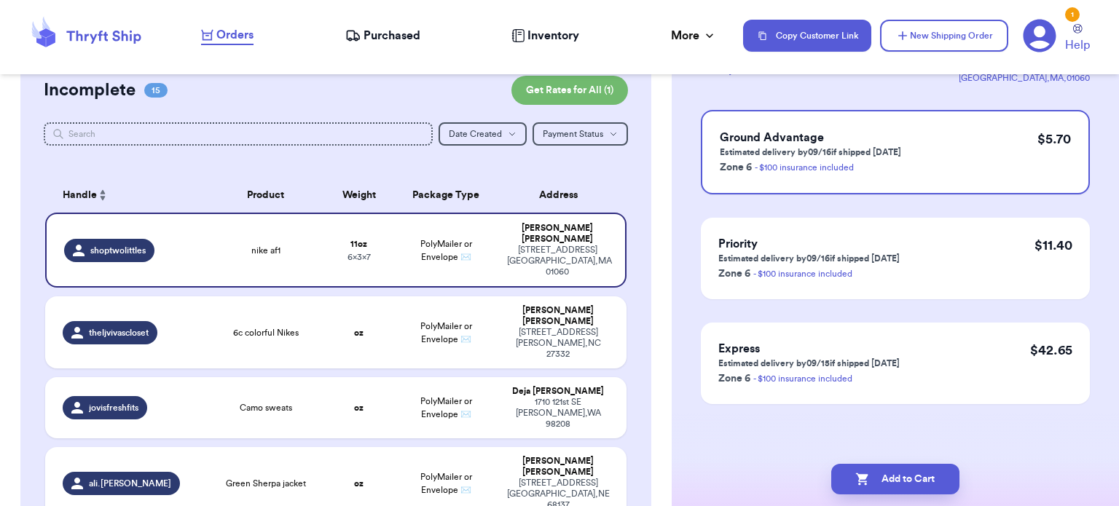
scroll to position [0, 0]
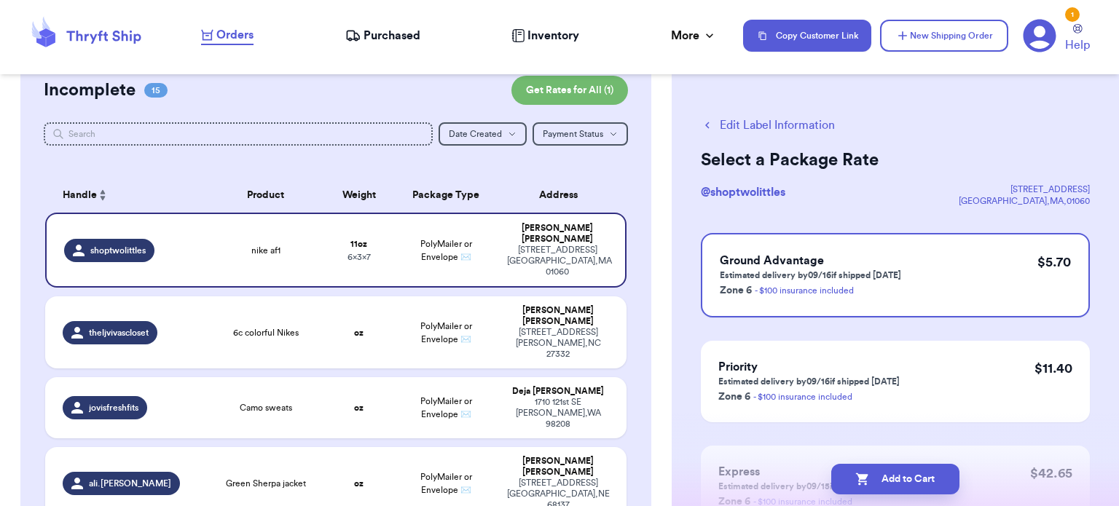
click at [905, 479] on button "Add to Cart" at bounding box center [895, 479] width 128 height 31
checkbox input "true"
